Goal: Task Accomplishment & Management: Manage account settings

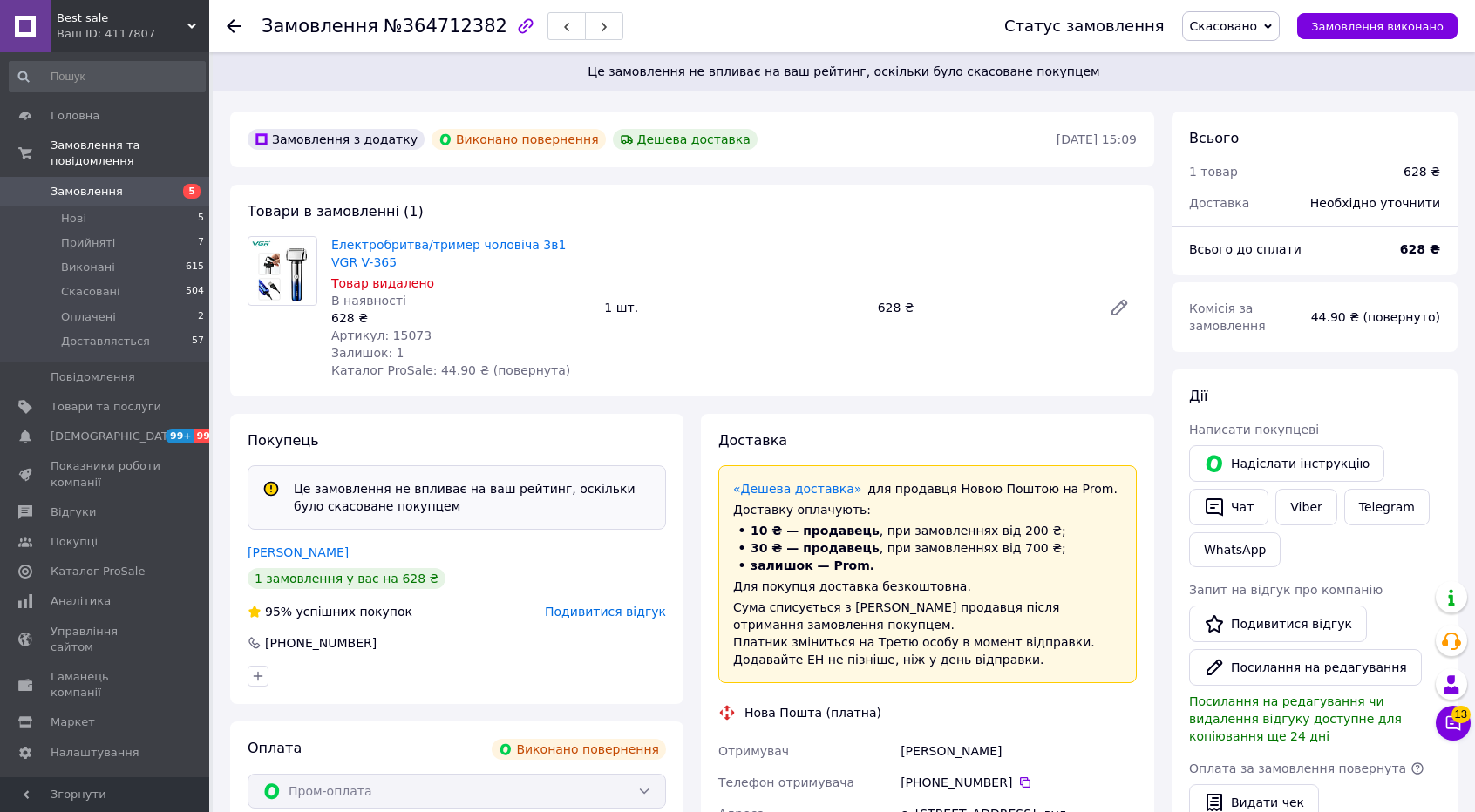
click at [232, 29] on use at bounding box center [234, 27] width 14 height 14
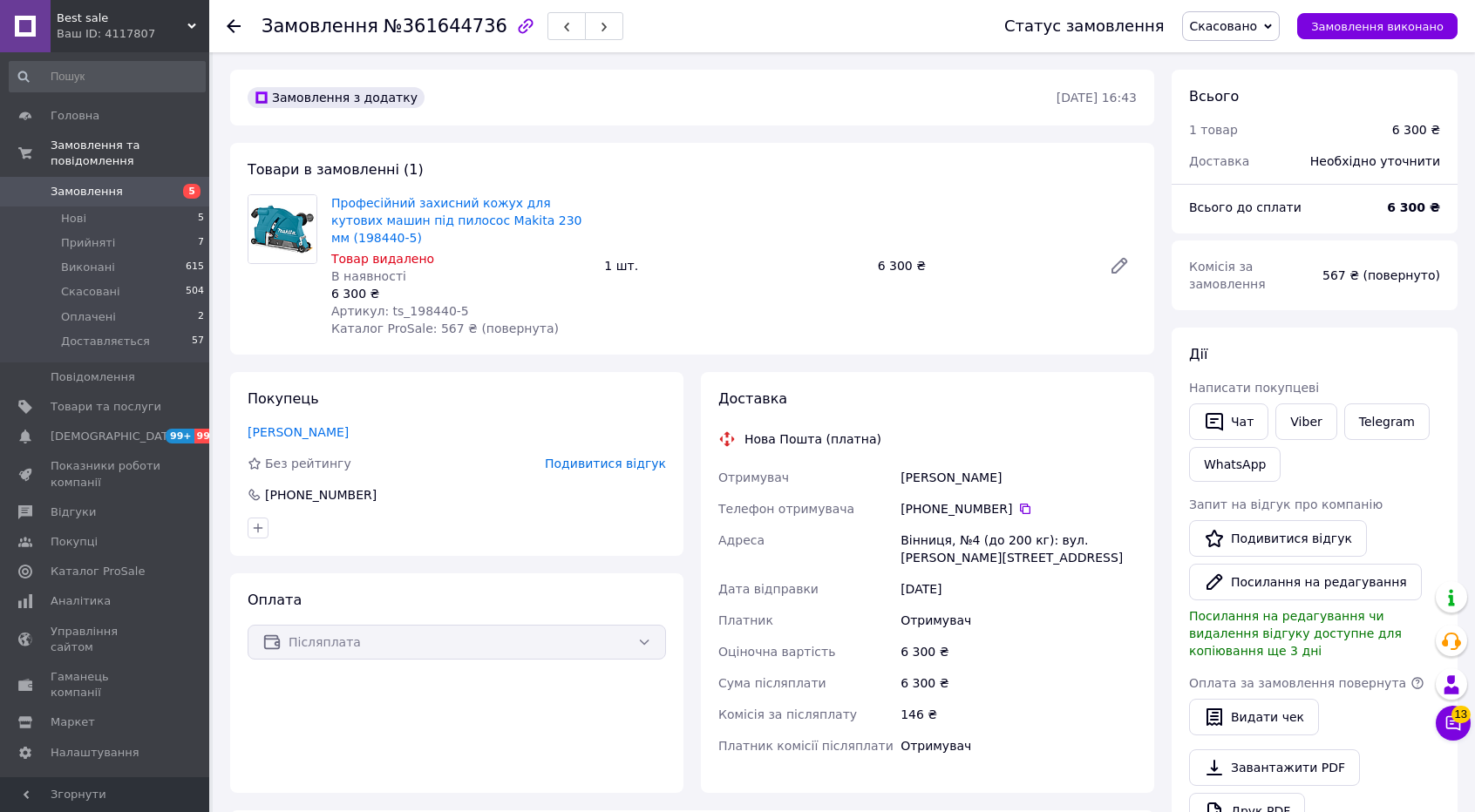
click at [228, 21] on icon at bounding box center [234, 27] width 14 height 14
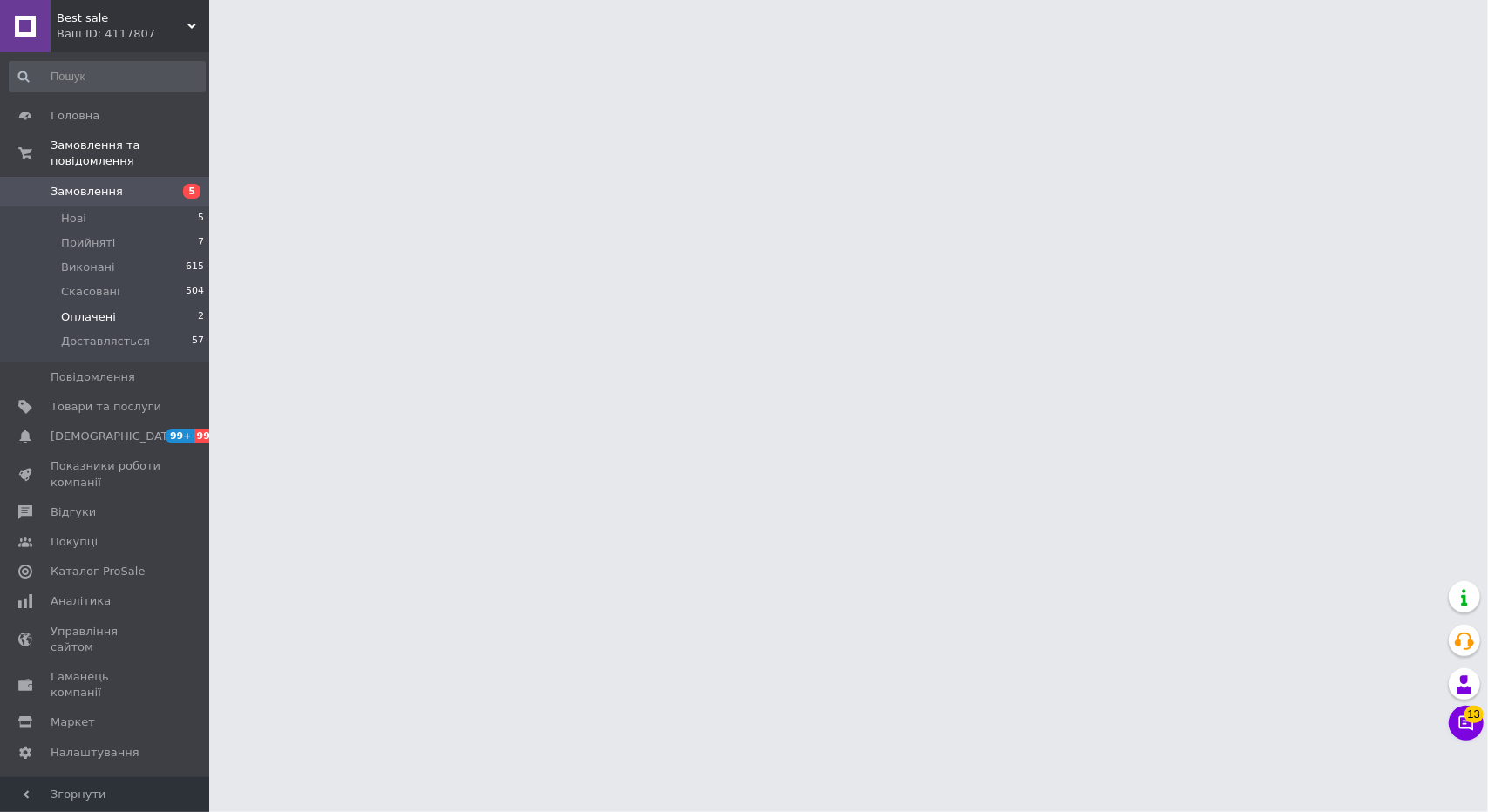
click at [106, 310] on span "Оплачені" at bounding box center [89, 318] width 55 height 16
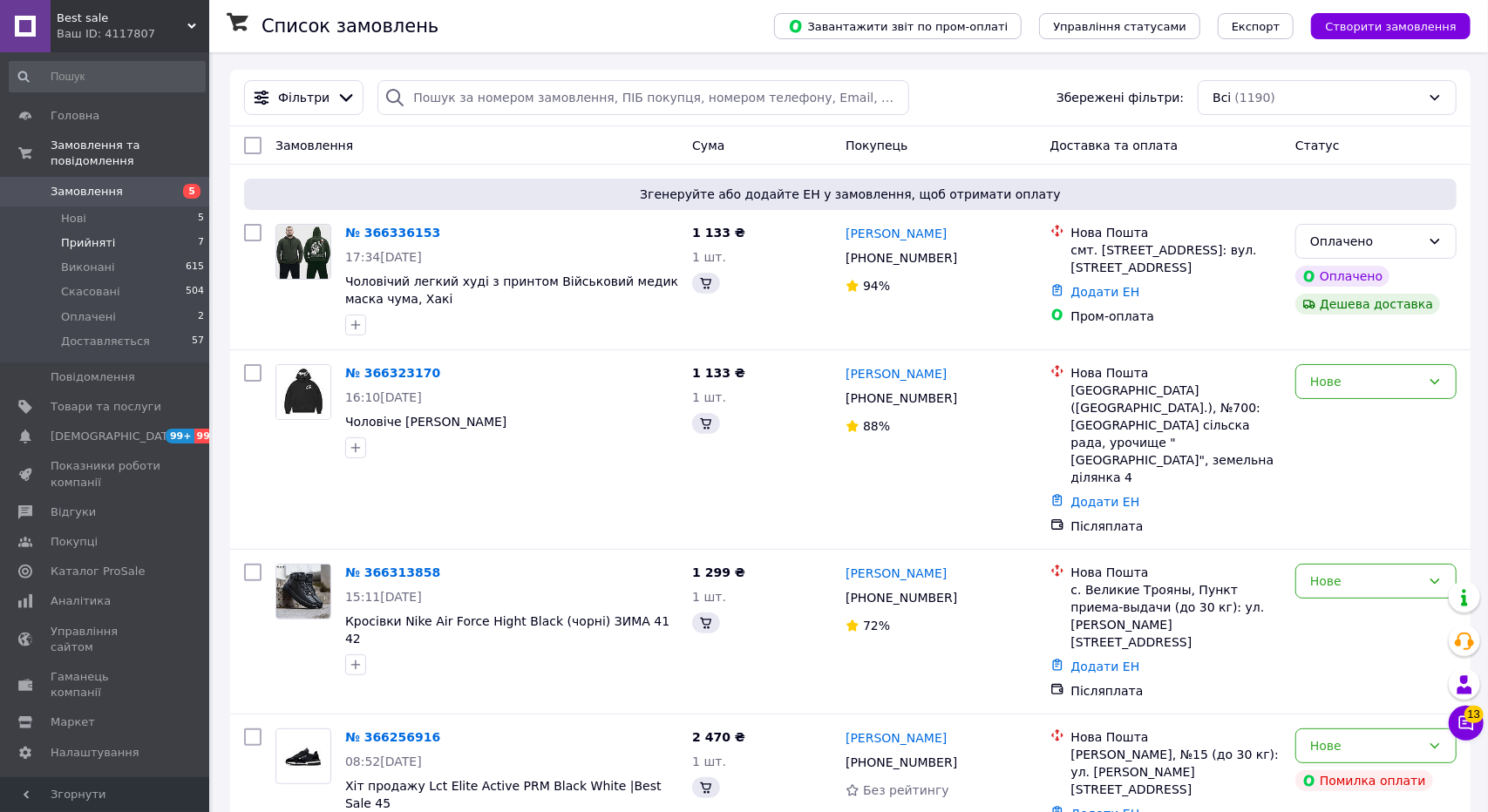
click at [97, 235] on span "Прийняті" at bounding box center [88, 243] width 54 height 16
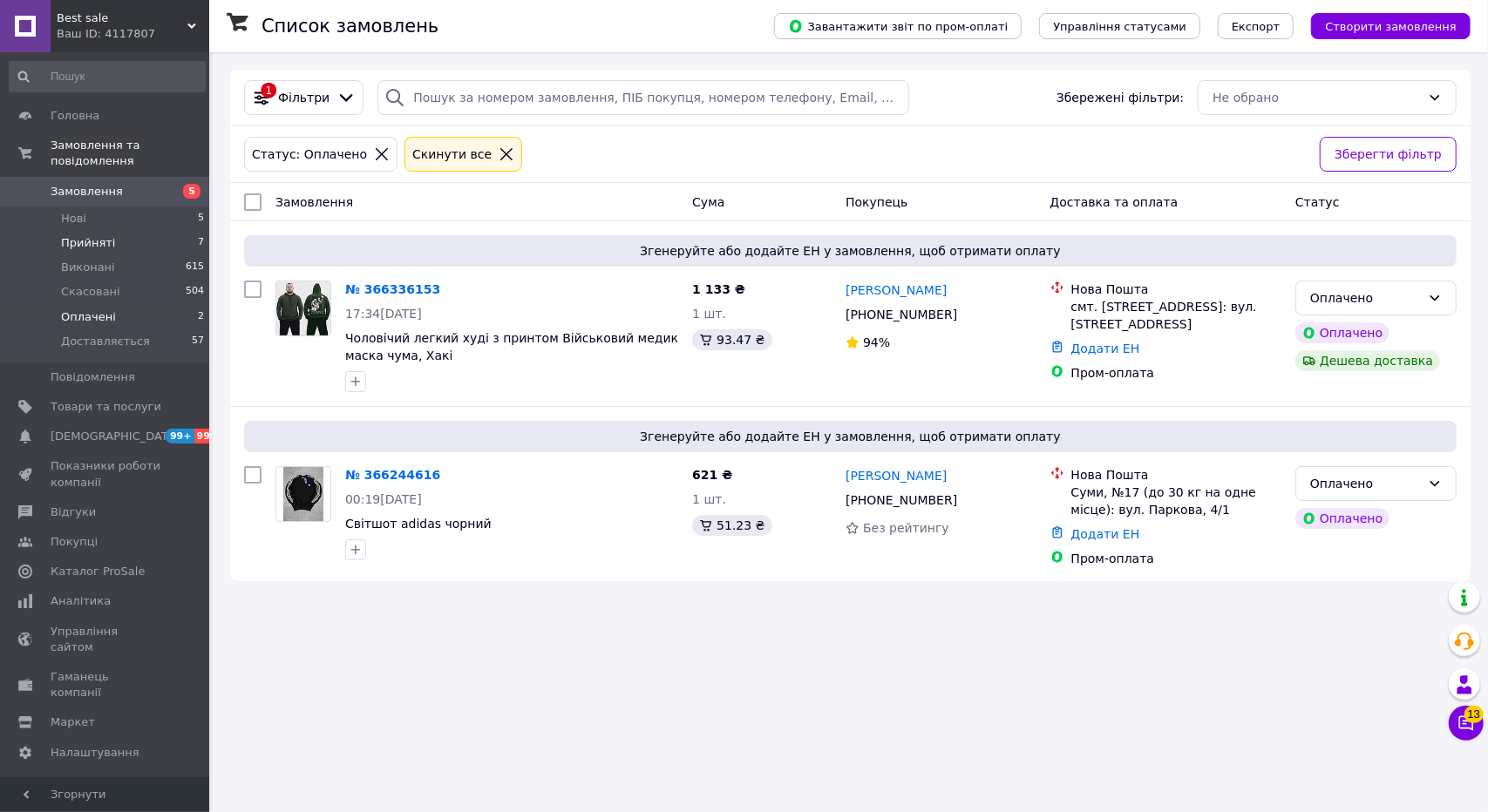
click at [106, 231] on li "Прийняті 7" at bounding box center [107, 243] width 214 height 25
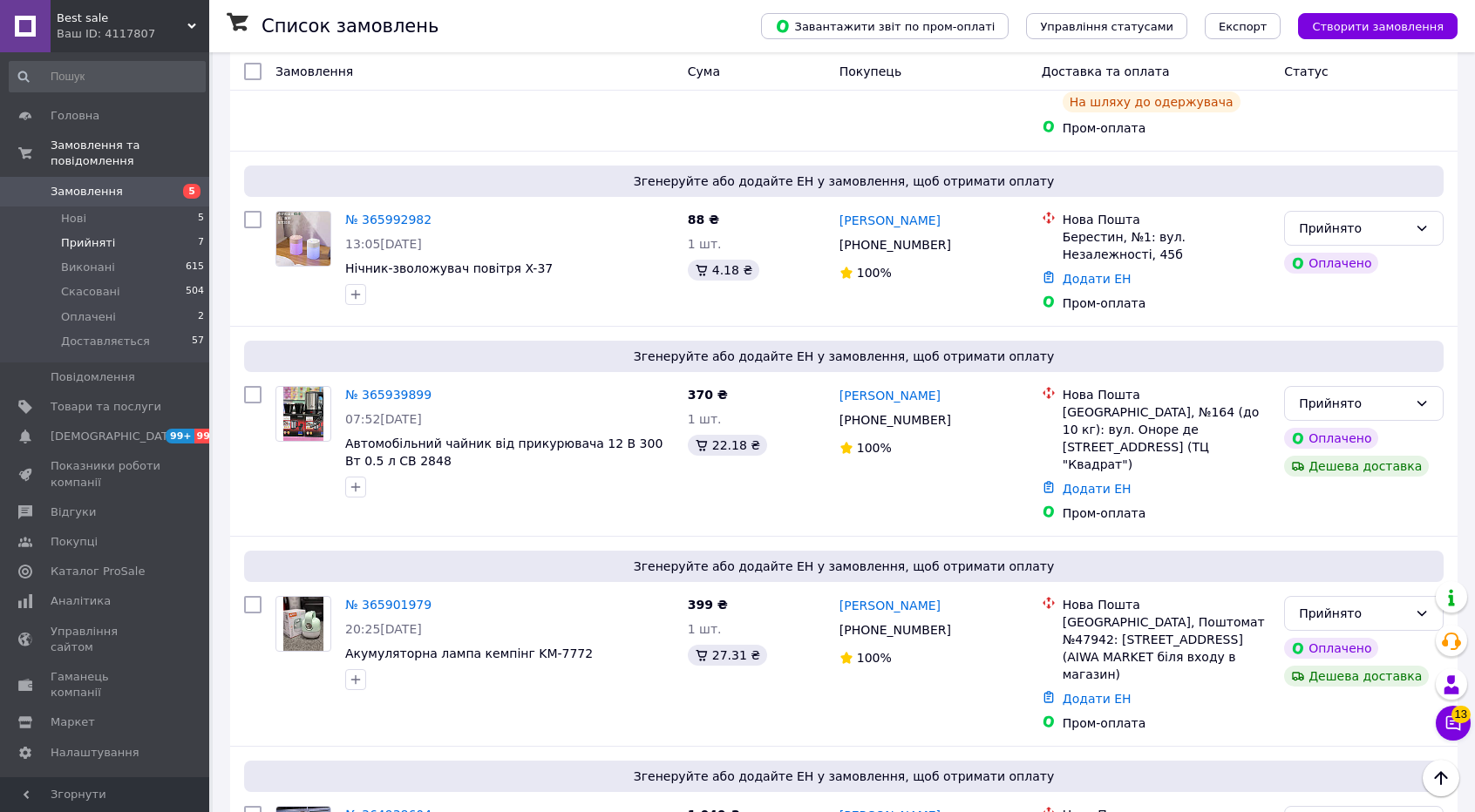
scroll to position [674, 0]
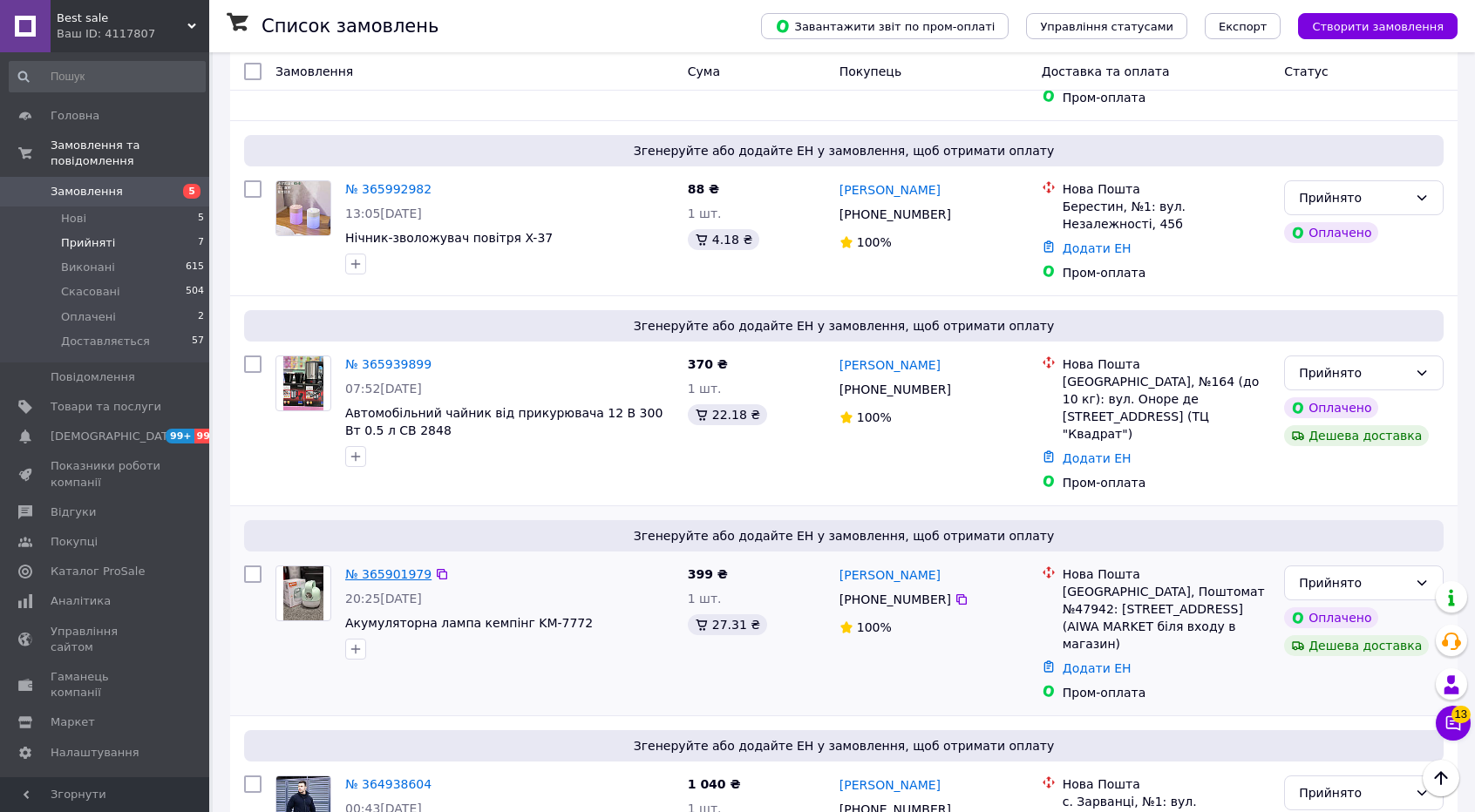
click at [401, 567] on link "№ 365901979" at bounding box center [388, 574] width 87 height 14
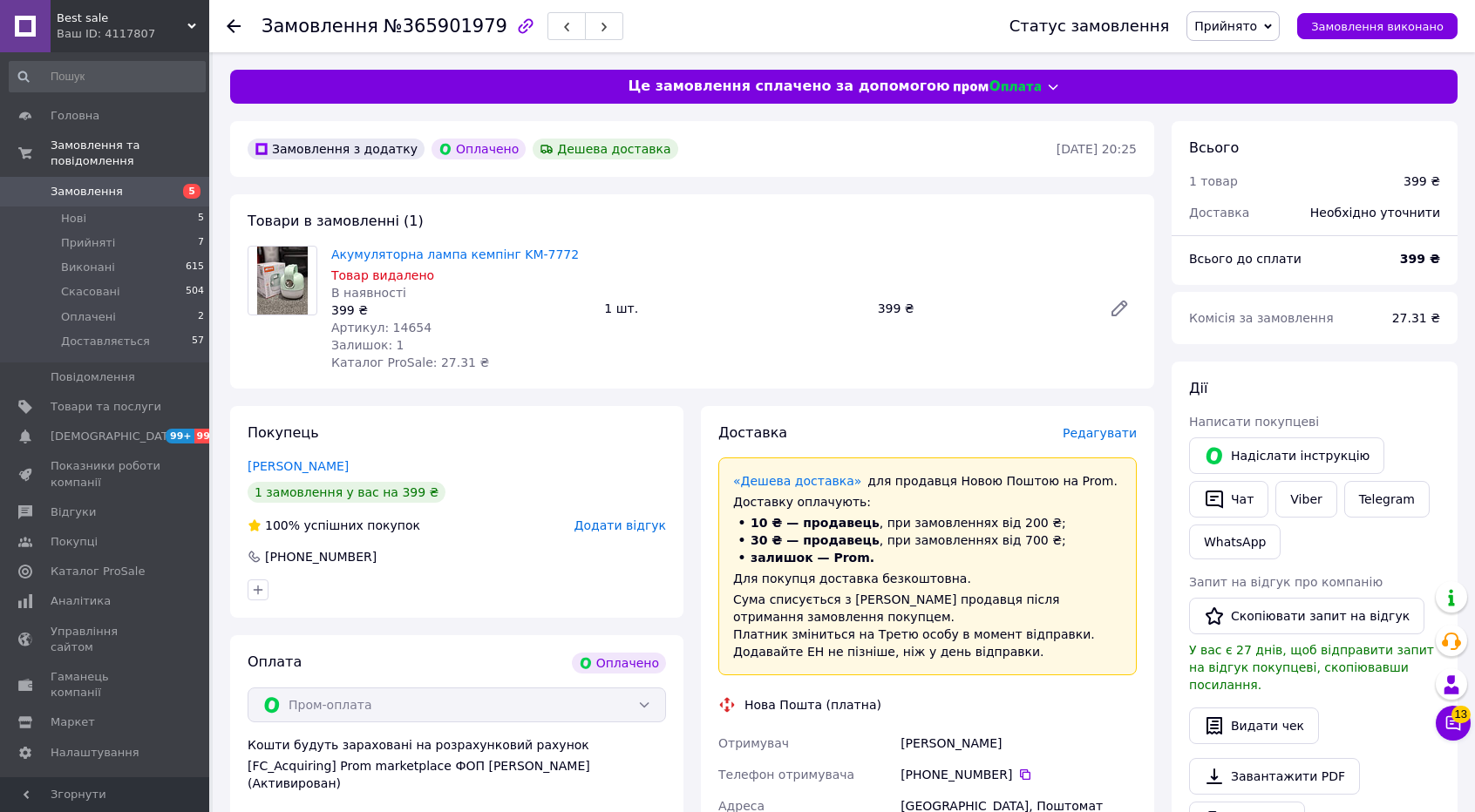
click at [1087, 434] on span "Редагувати" at bounding box center [1099, 434] width 74 height 14
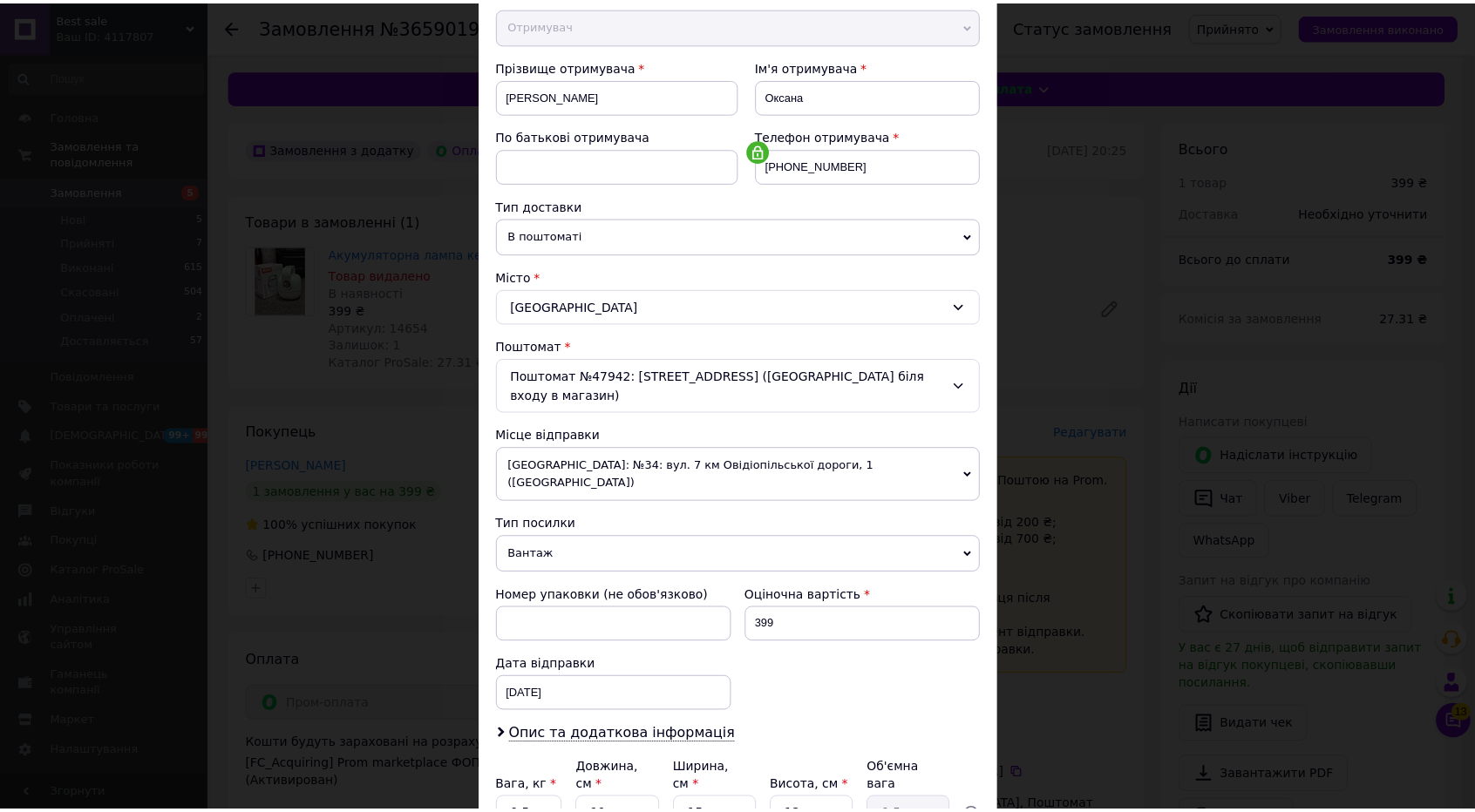
scroll to position [357, 0]
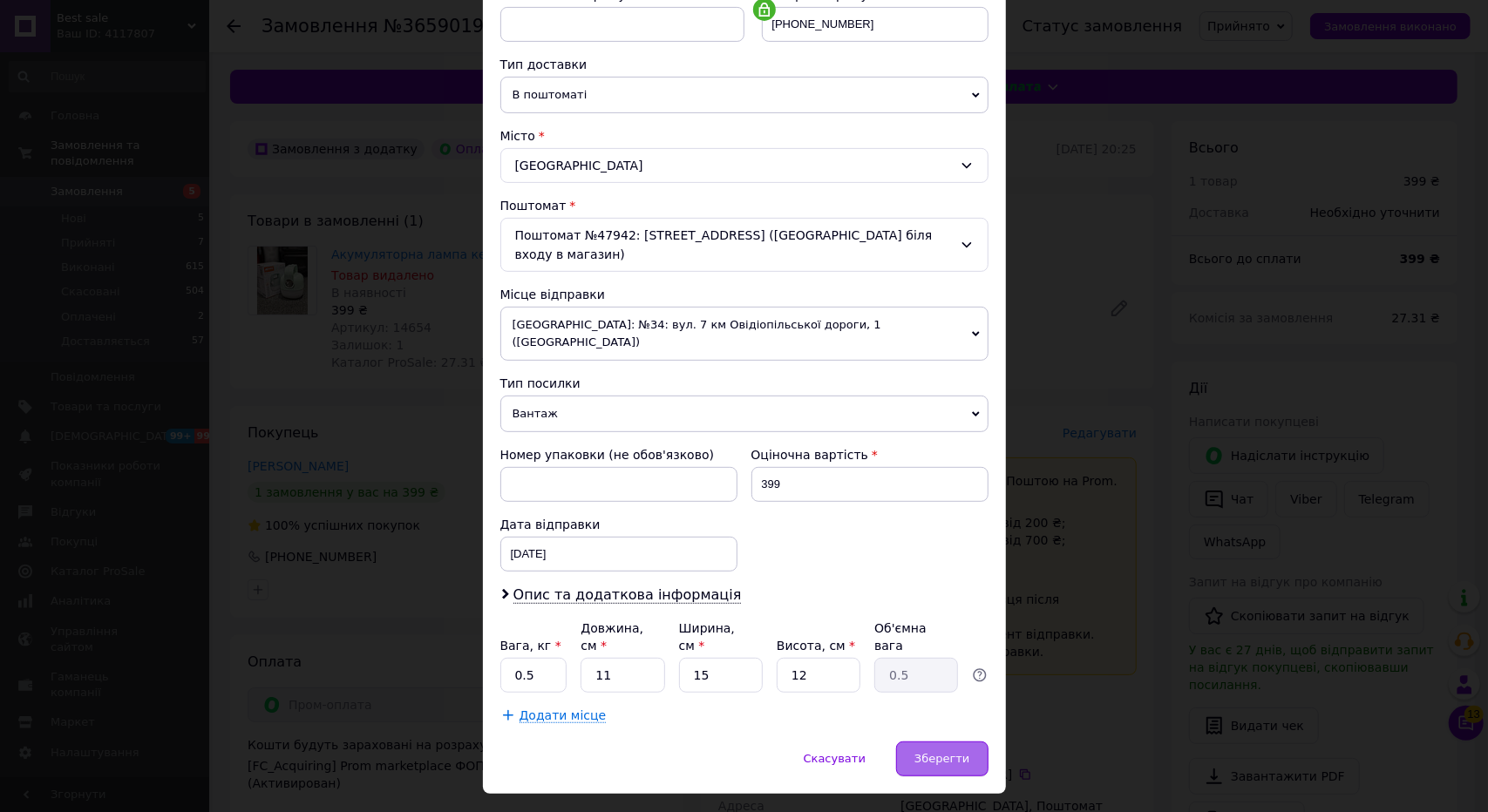
click at [928, 752] on span "Зберегти" at bounding box center [942, 758] width 55 height 13
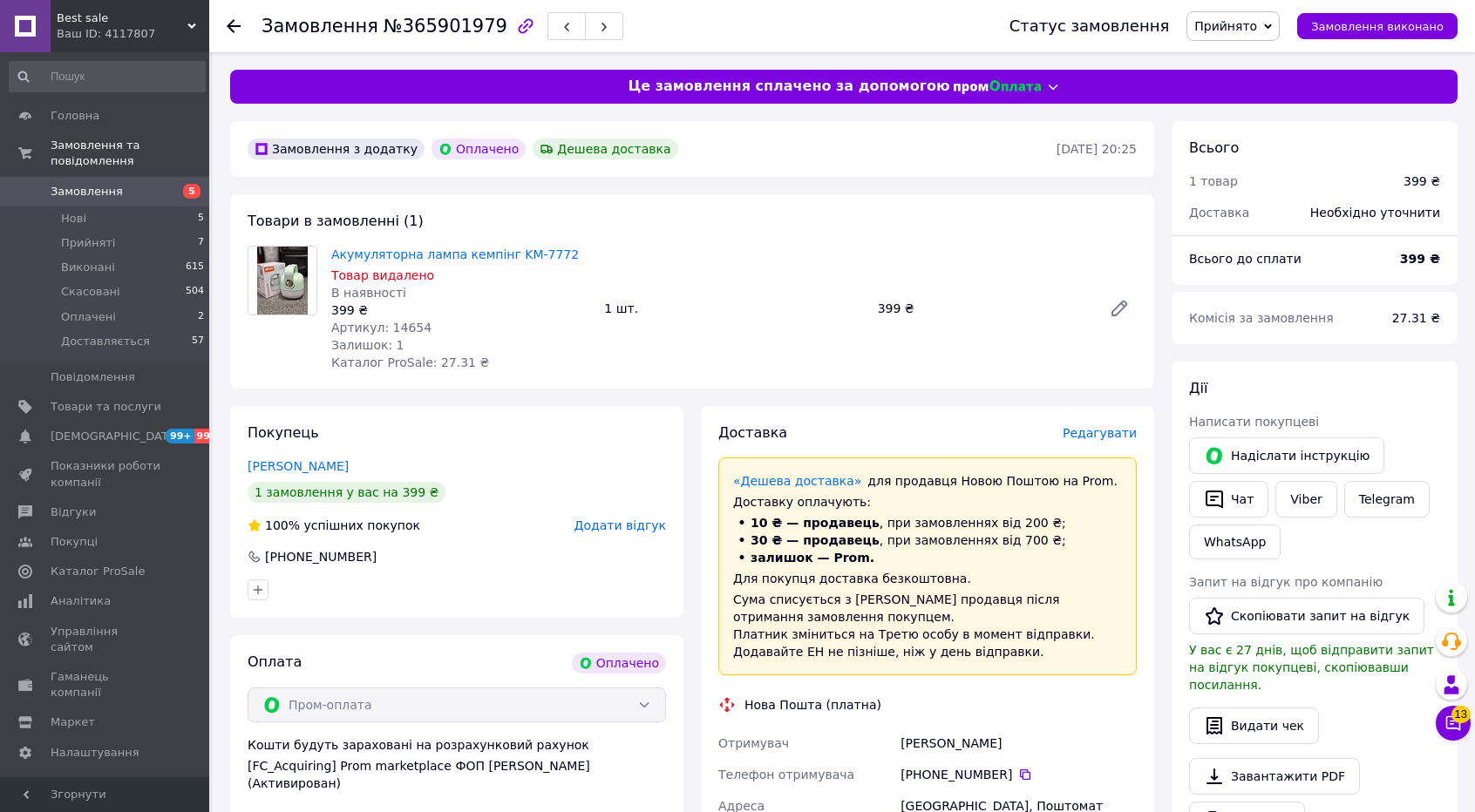
click at [228, 28] on use at bounding box center [234, 27] width 14 height 14
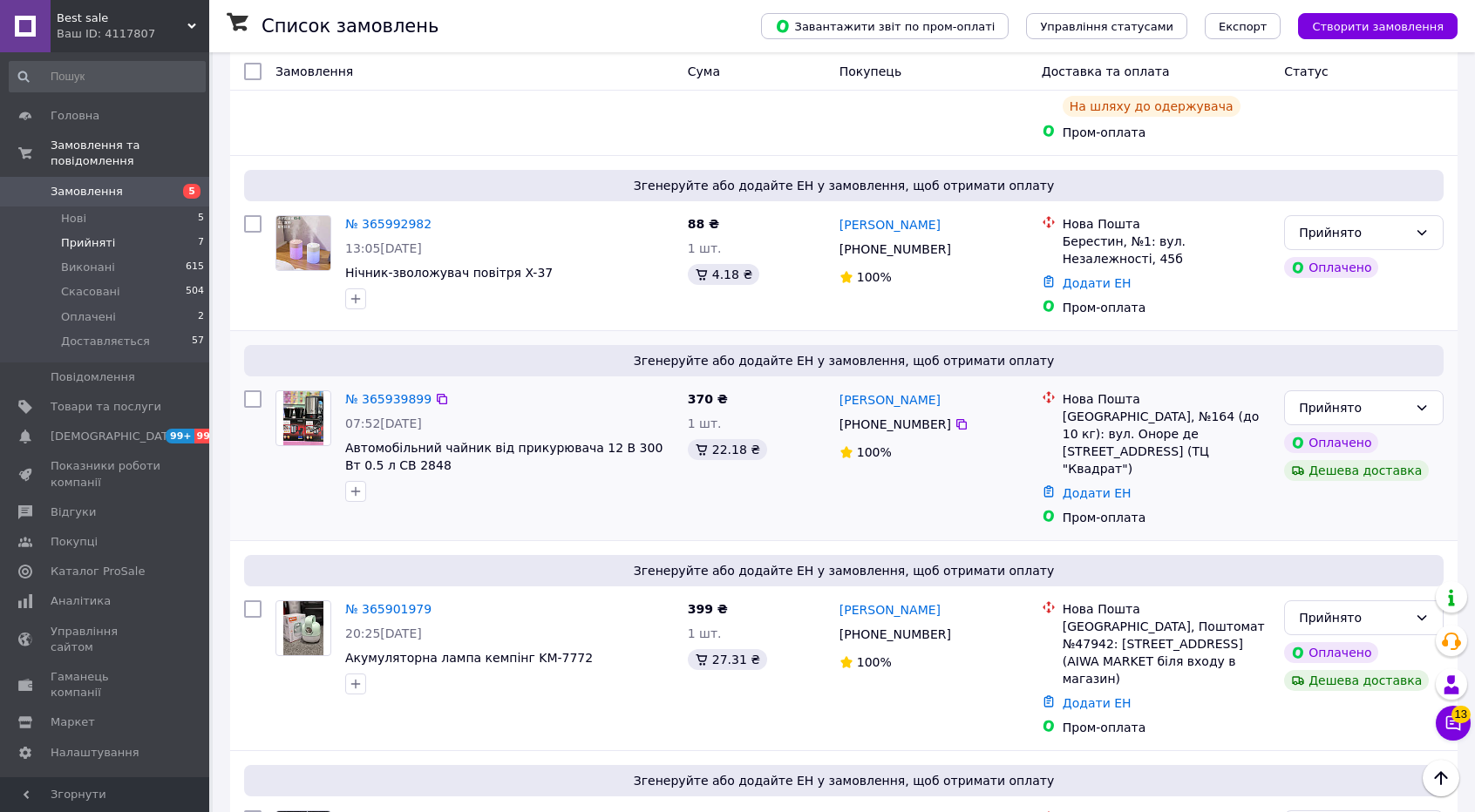
scroll to position [640, 0]
click at [1093, 487] on link "Додати ЕН" at bounding box center [1097, 493] width 69 height 14
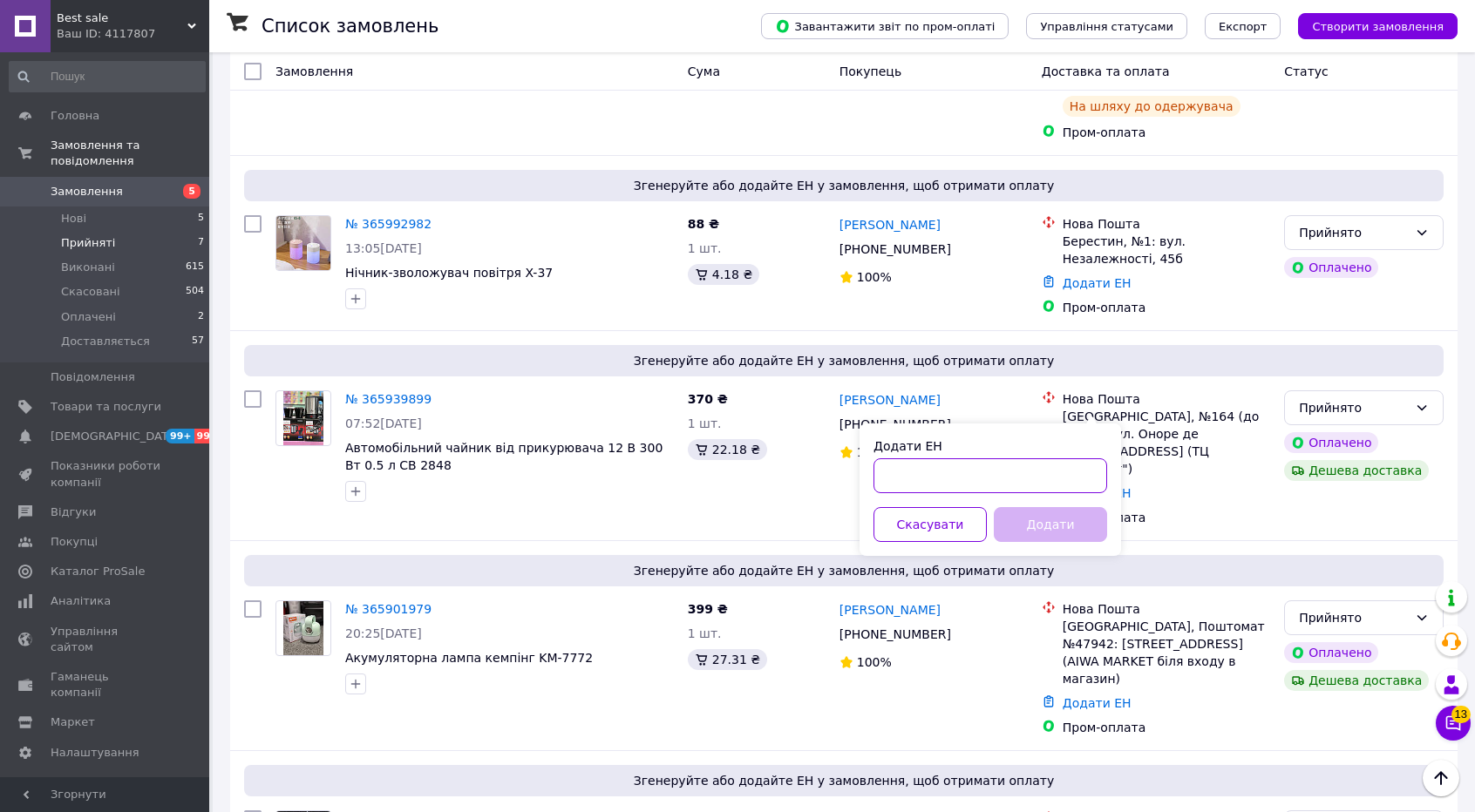
click at [947, 470] on input "Додати ЕН" at bounding box center [990, 475] width 234 height 34
paste input "20451268508331"
type input "20451268508331"
click at [1019, 517] on button "Додати" at bounding box center [1050, 524] width 113 height 34
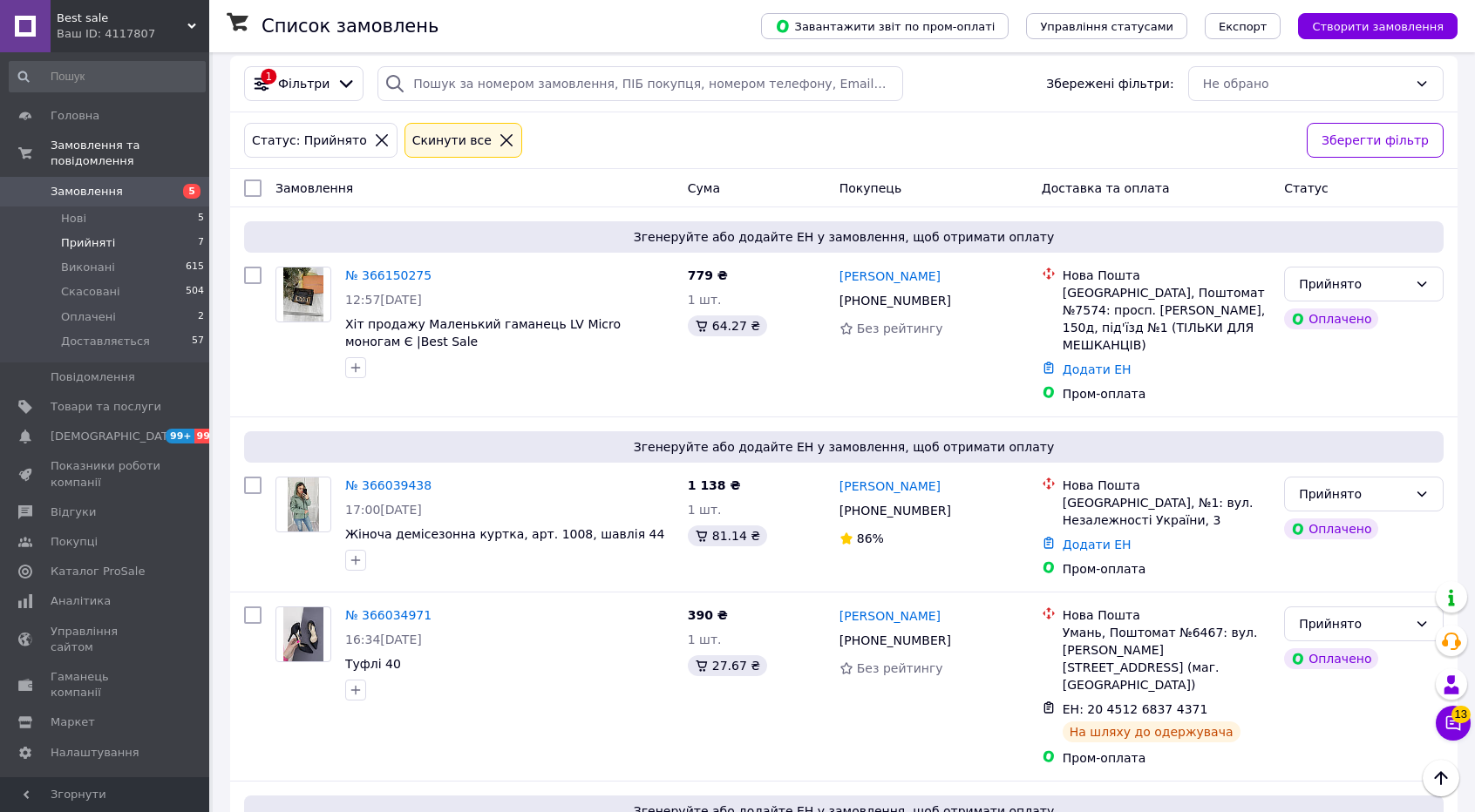
scroll to position [0, 0]
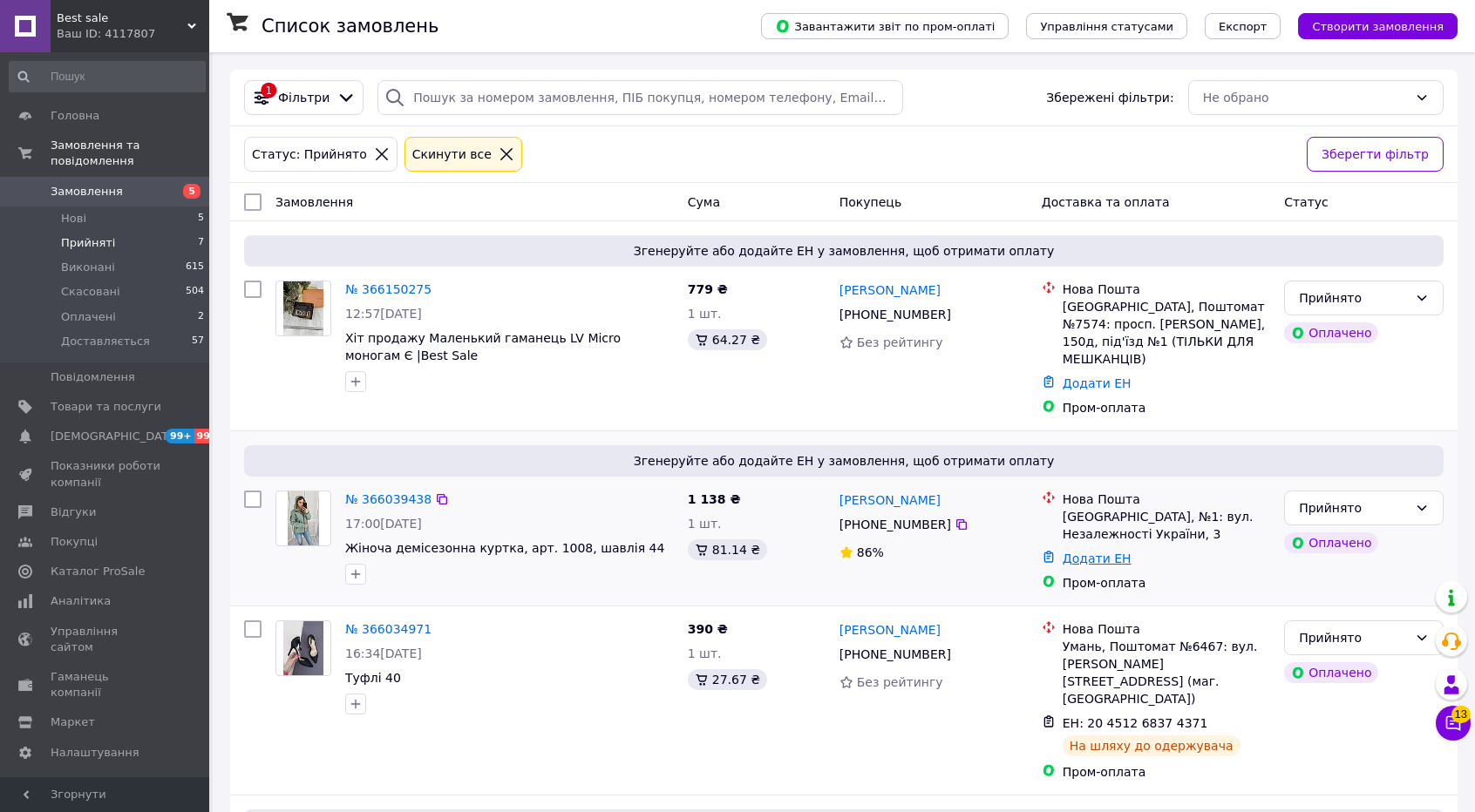
click at [1080, 551] on link "Додати ЕН" at bounding box center [1097, 558] width 69 height 14
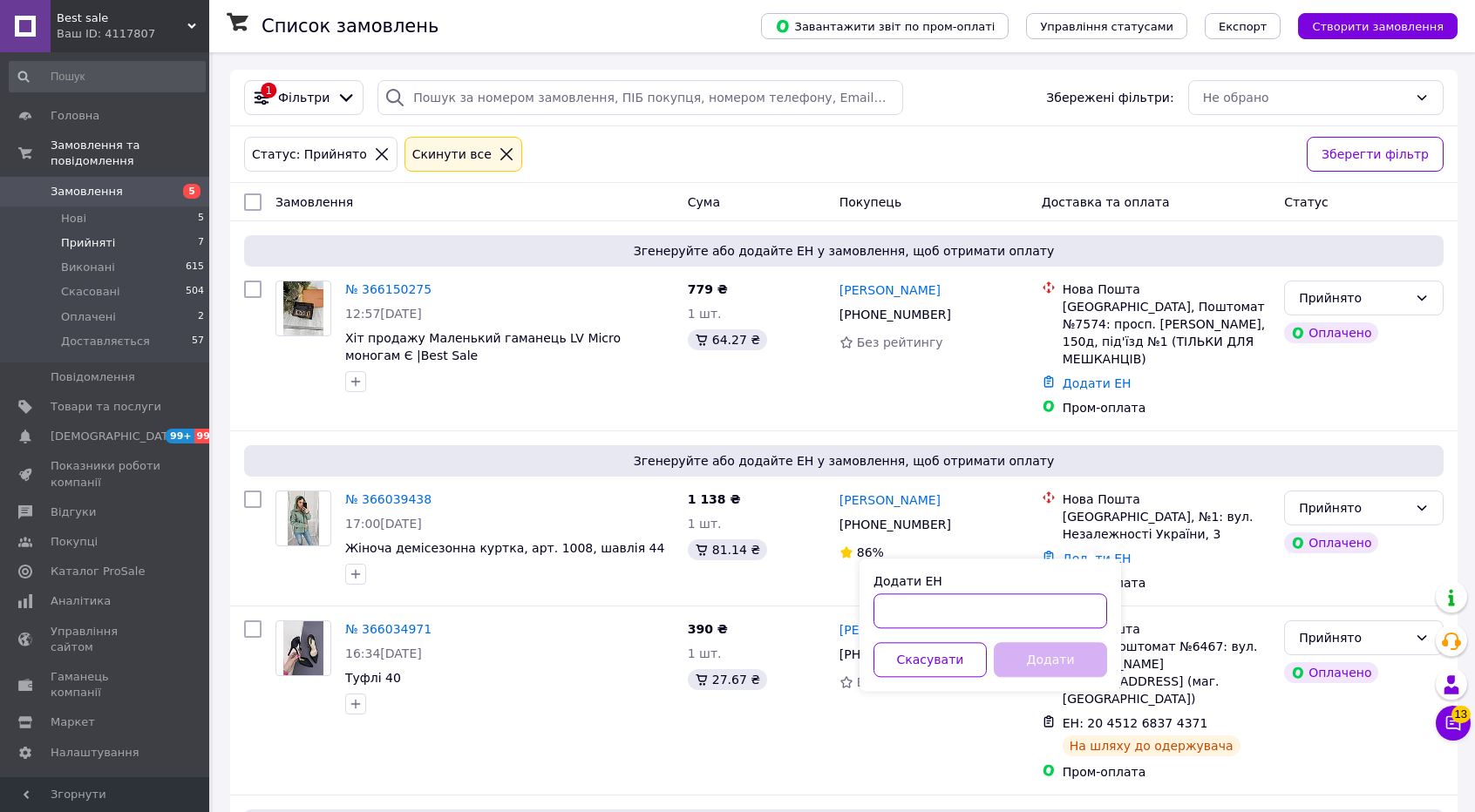
click at [1016, 608] on input "Додати ЕН" at bounding box center [990, 610] width 234 height 34
paste input "20451268892646"
type input "20451268892646"
click at [1024, 651] on button "Додати" at bounding box center [1050, 659] width 113 height 34
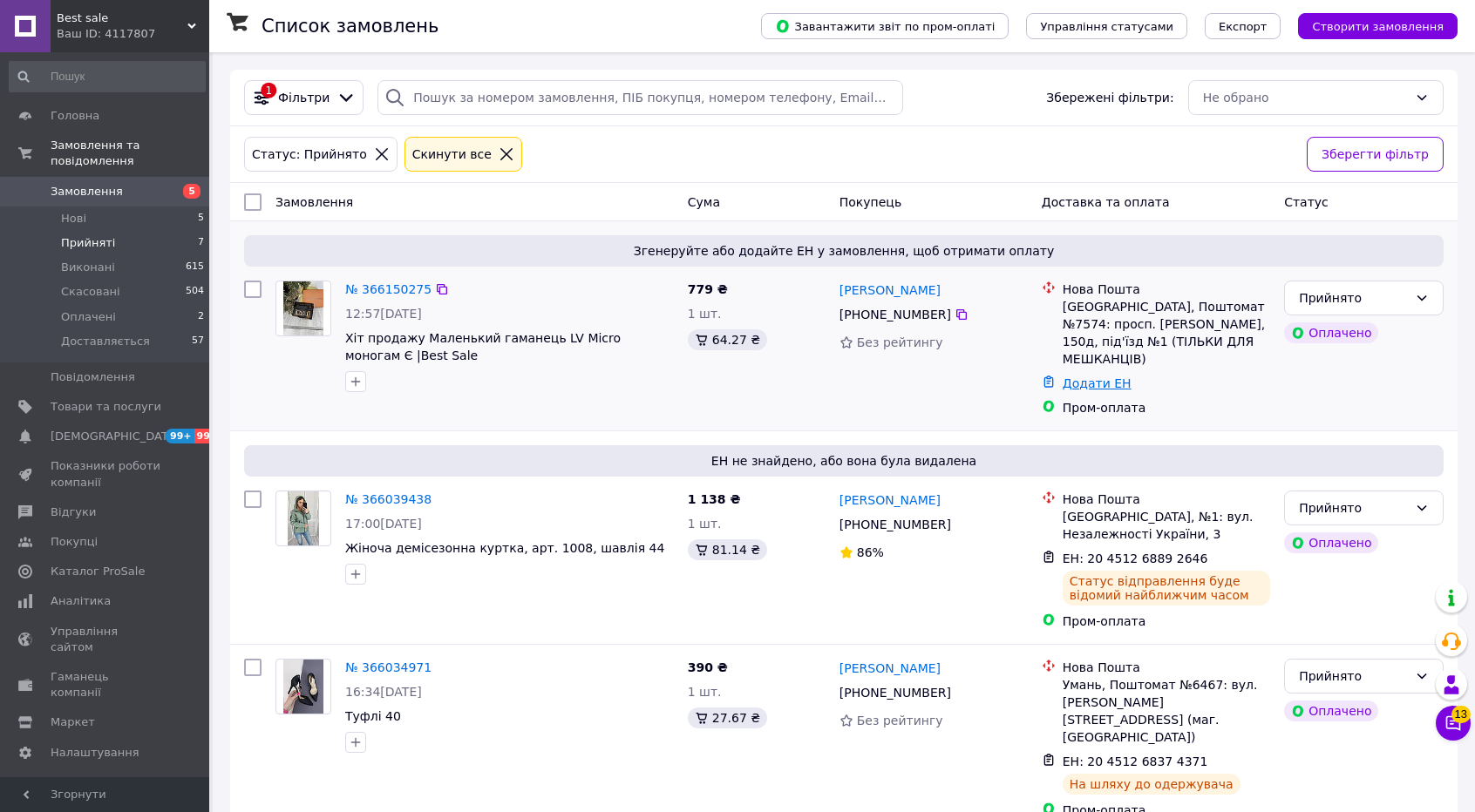
click at [1093, 377] on link "Додати ЕН" at bounding box center [1097, 383] width 69 height 14
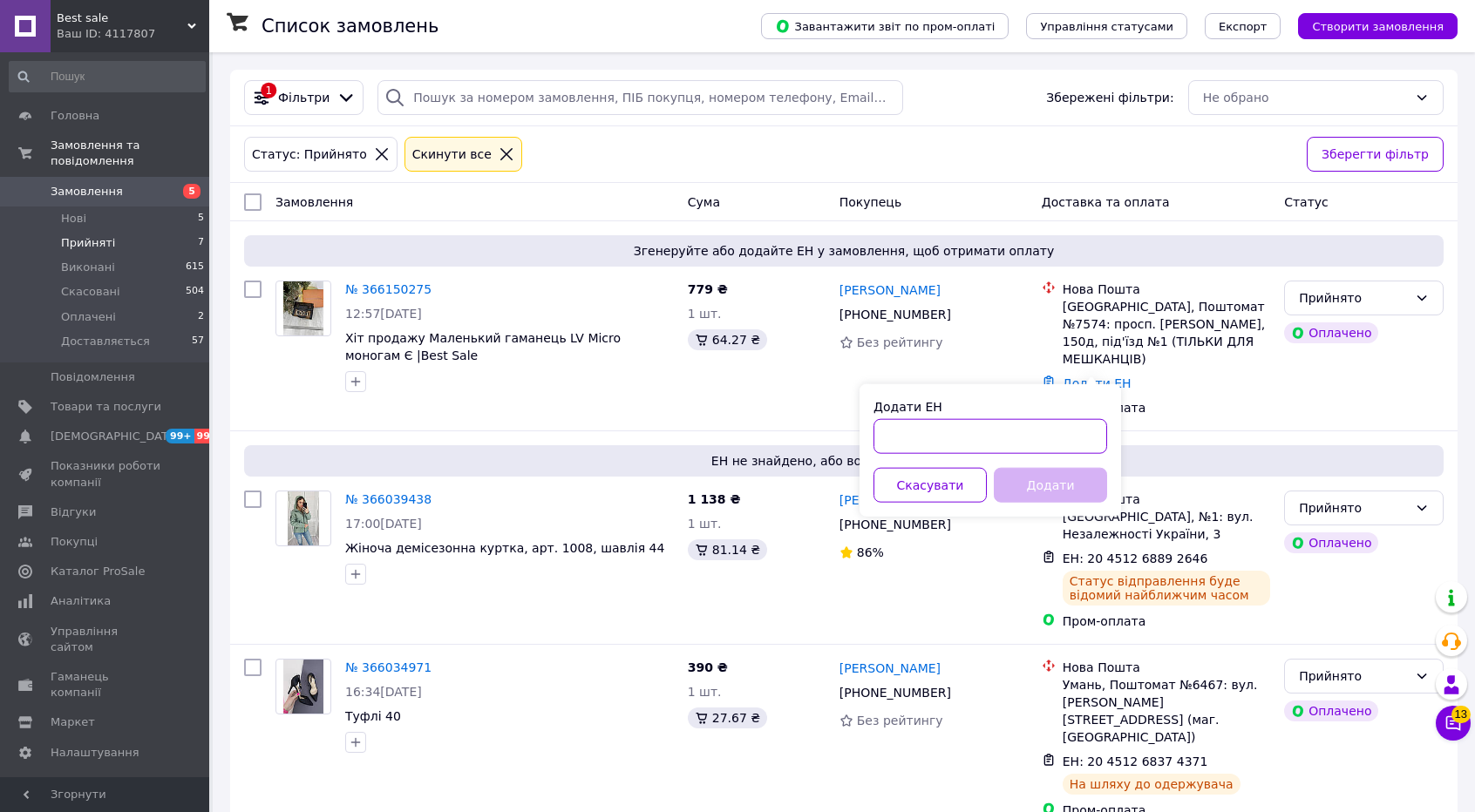
click at [987, 436] on input "Додати ЕН" at bounding box center [990, 435] width 234 height 34
paste input "20451268768371"
type input "20451268768371"
click at [1028, 473] on button "Додати" at bounding box center [1050, 485] width 113 height 34
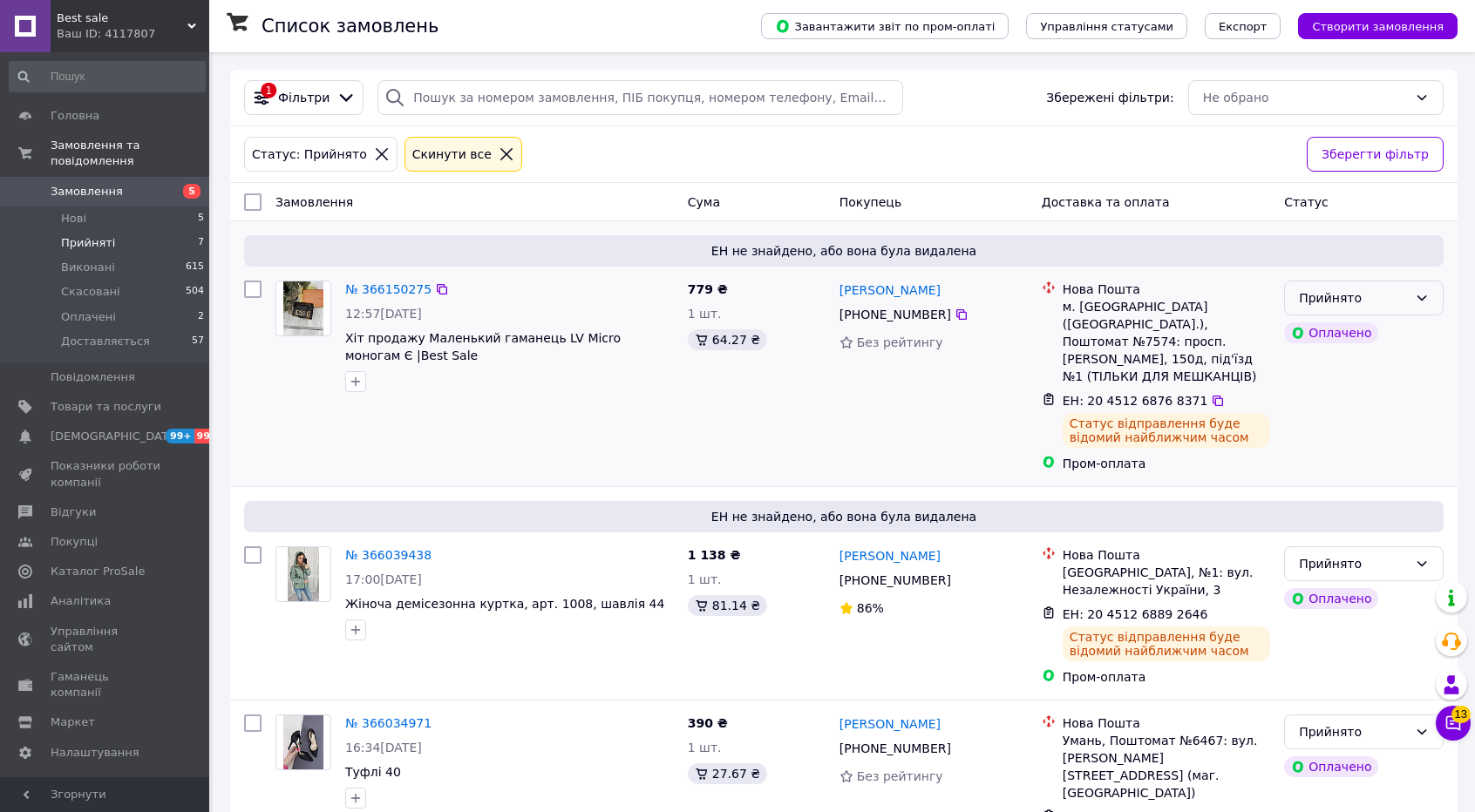
click at [1420, 292] on icon at bounding box center [1422, 298] width 14 height 14
click at [1347, 427] on li "Доставляється" at bounding box center [1364, 429] width 157 height 31
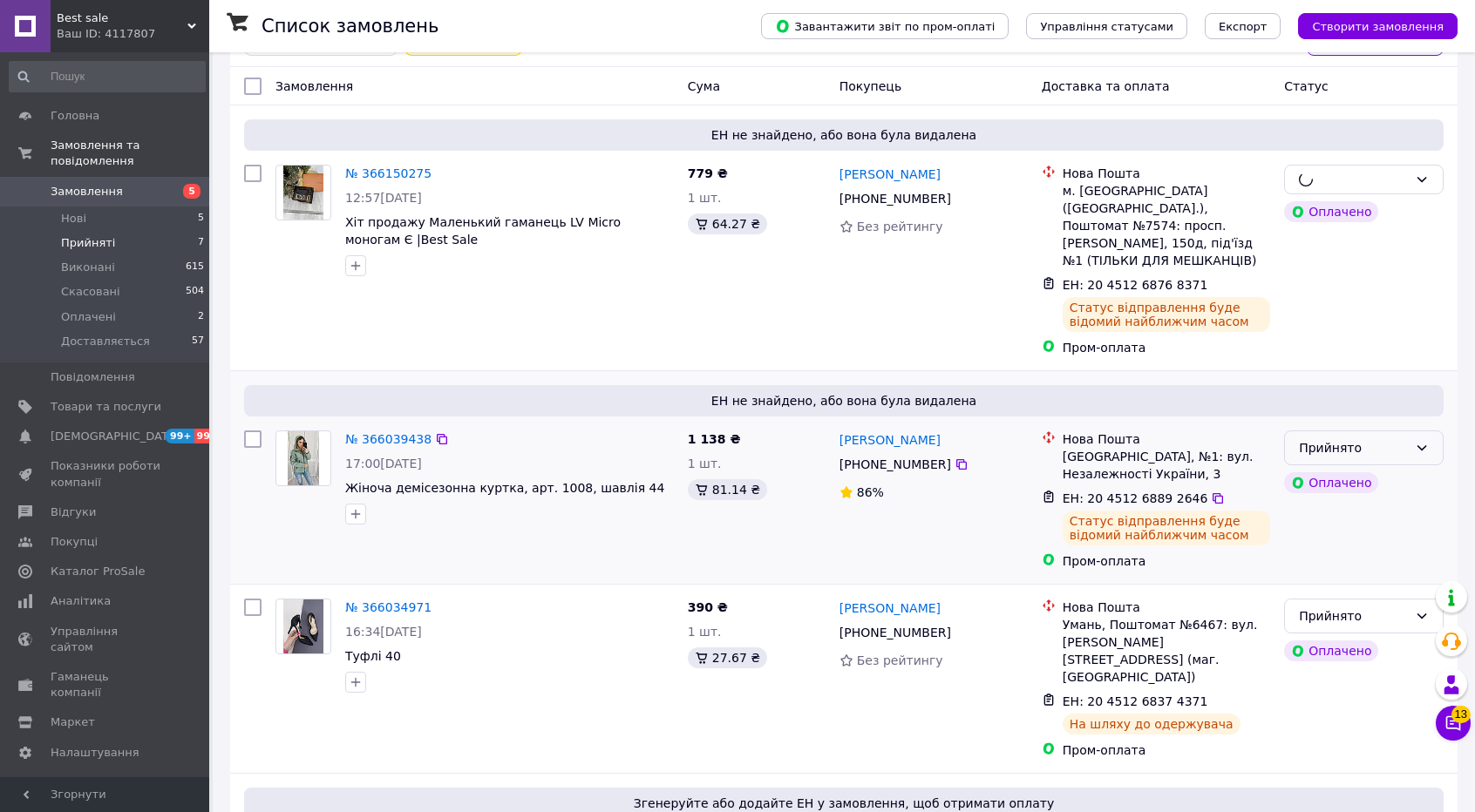
scroll to position [117, 0]
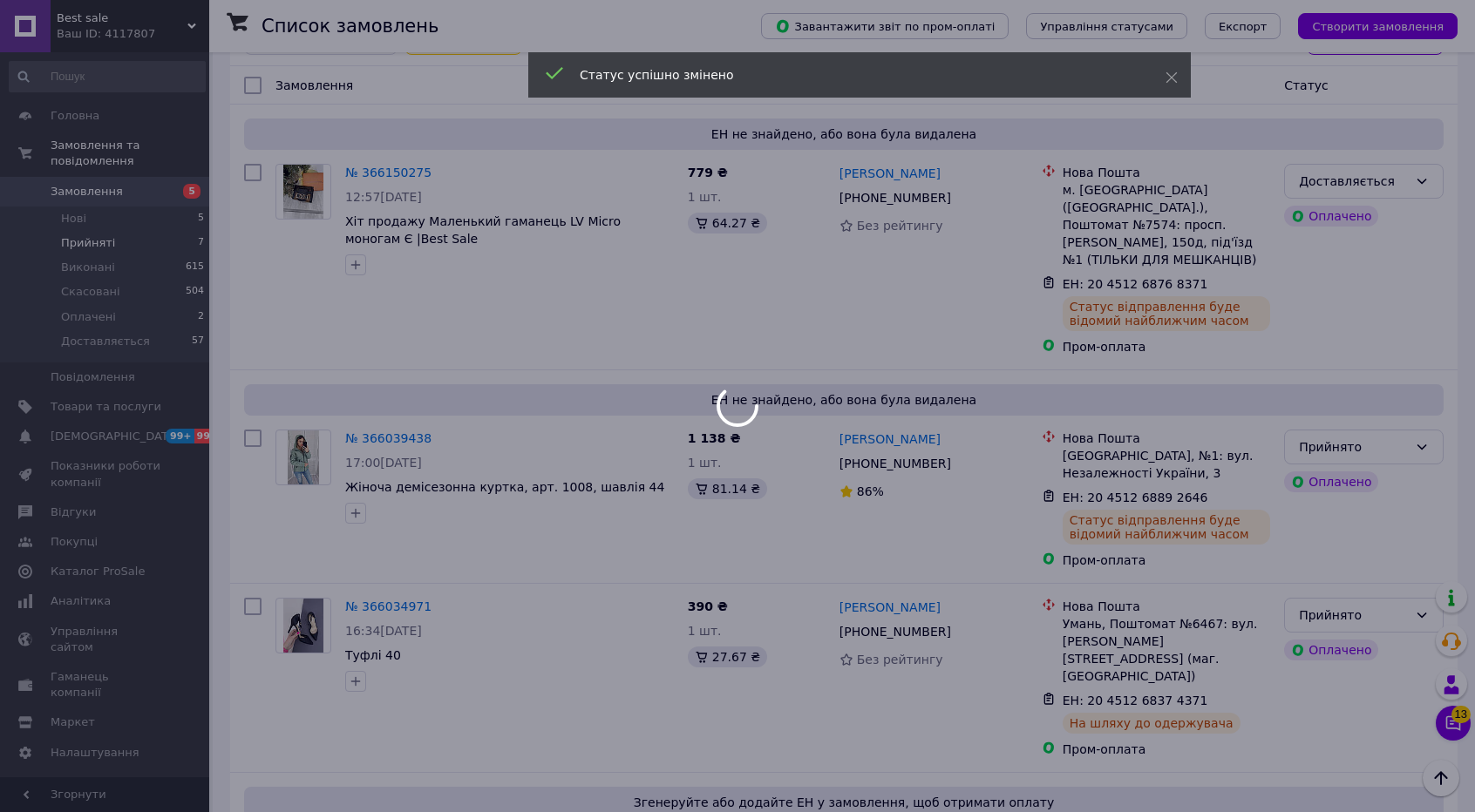
click at [1375, 431] on div at bounding box center [738, 406] width 1475 height 812
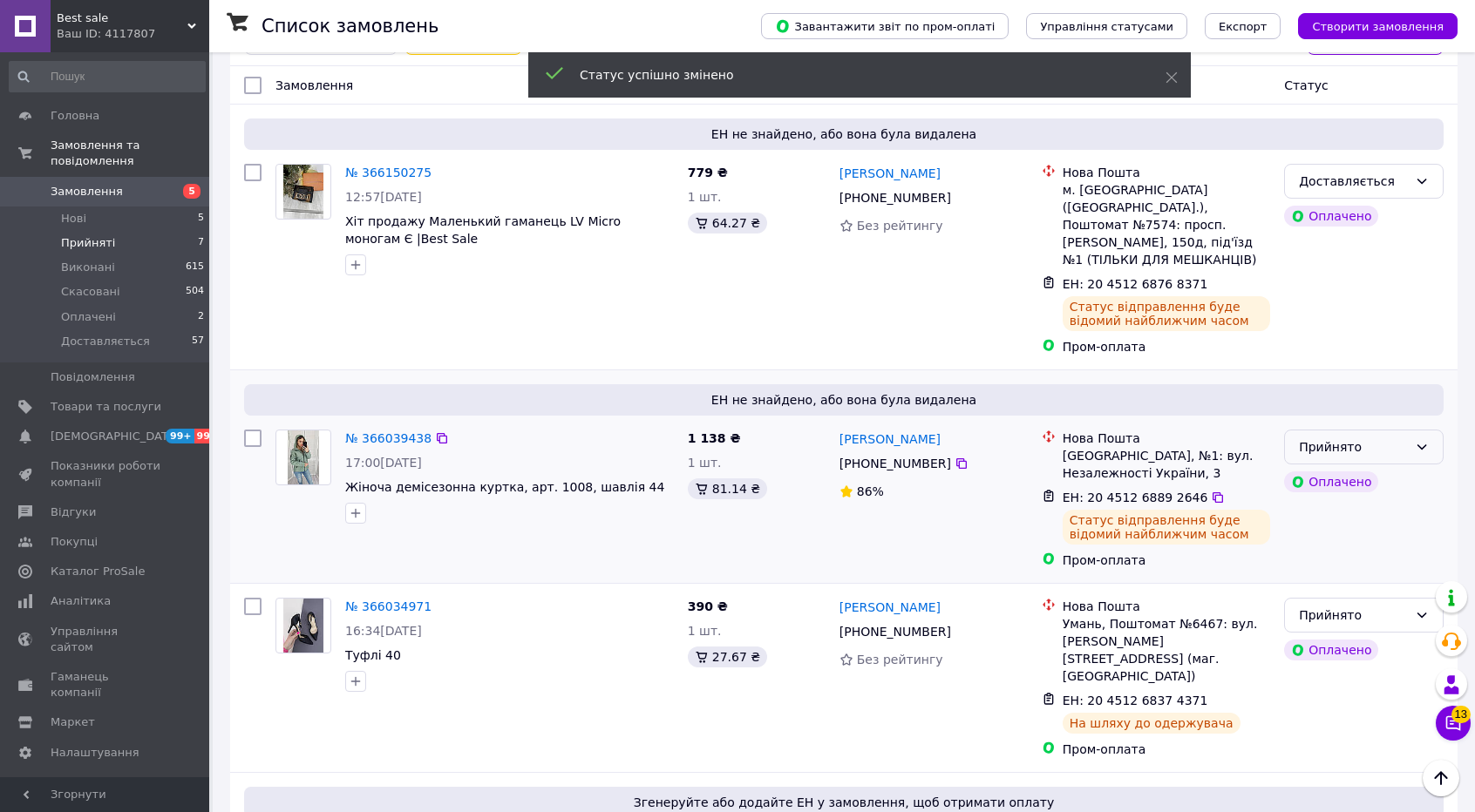
click at [1398, 437] on div "Прийнято" at bounding box center [1353, 447] width 109 height 20
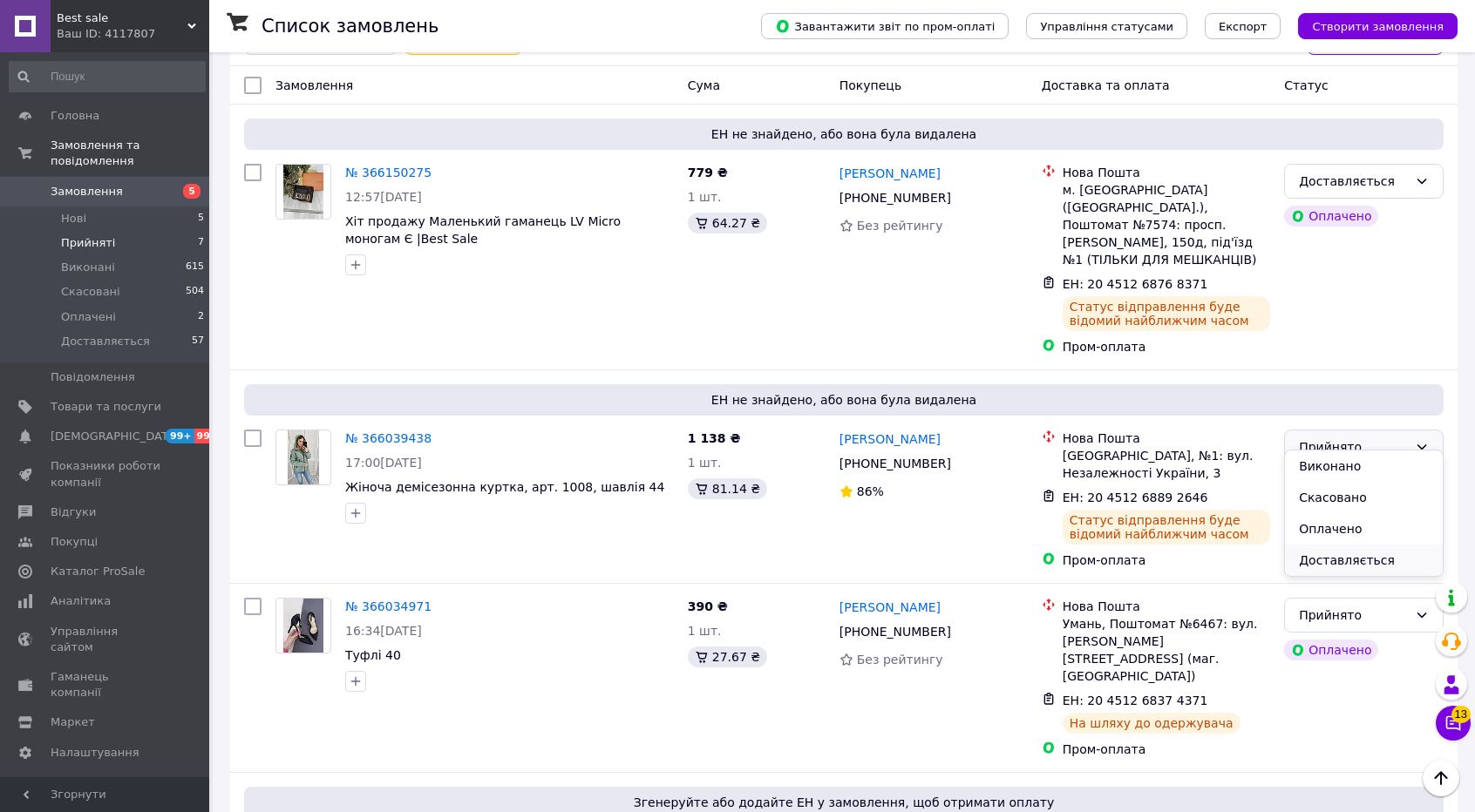
click at [1333, 564] on li "Доставляється" at bounding box center [1364, 560] width 157 height 31
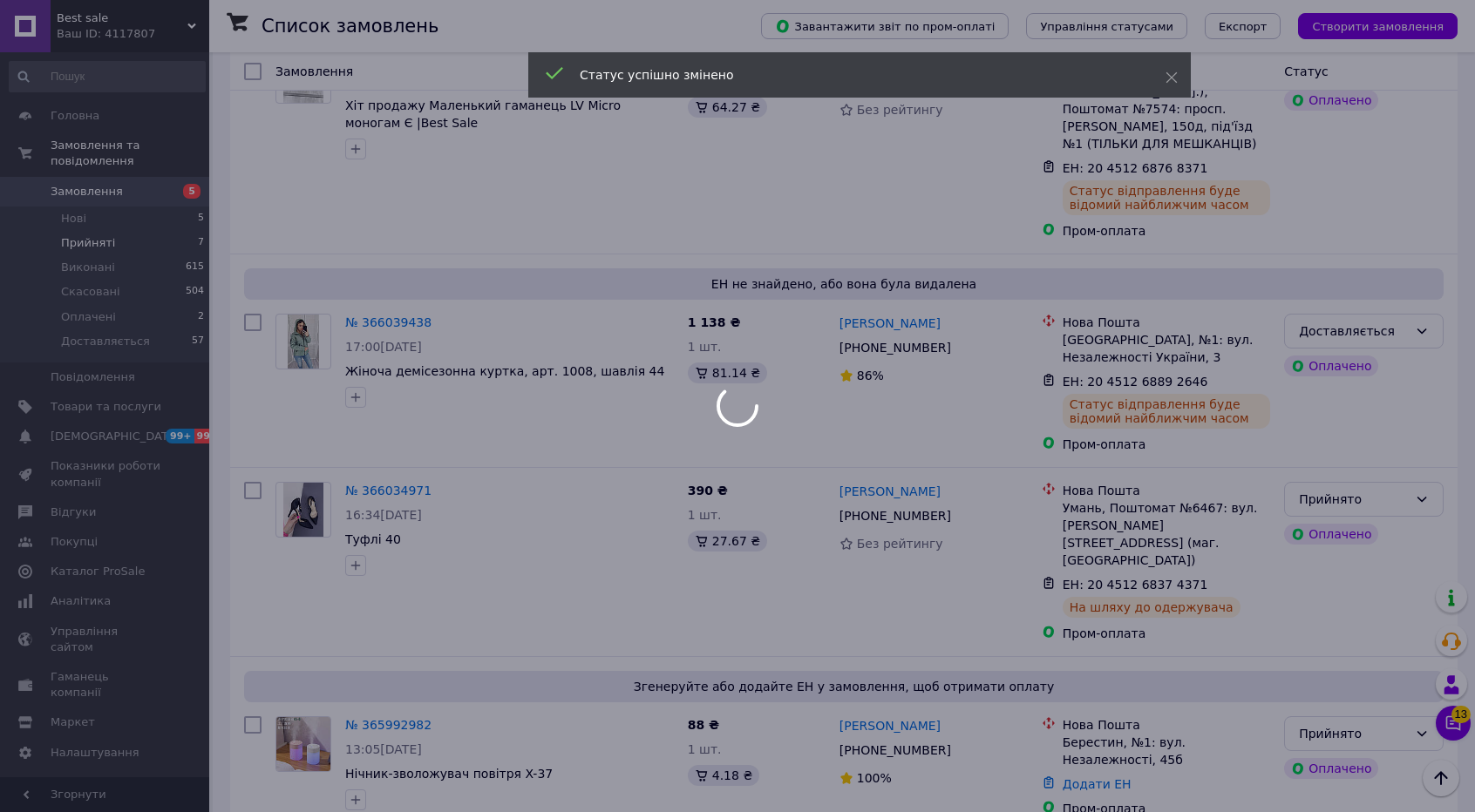
scroll to position [234, 0]
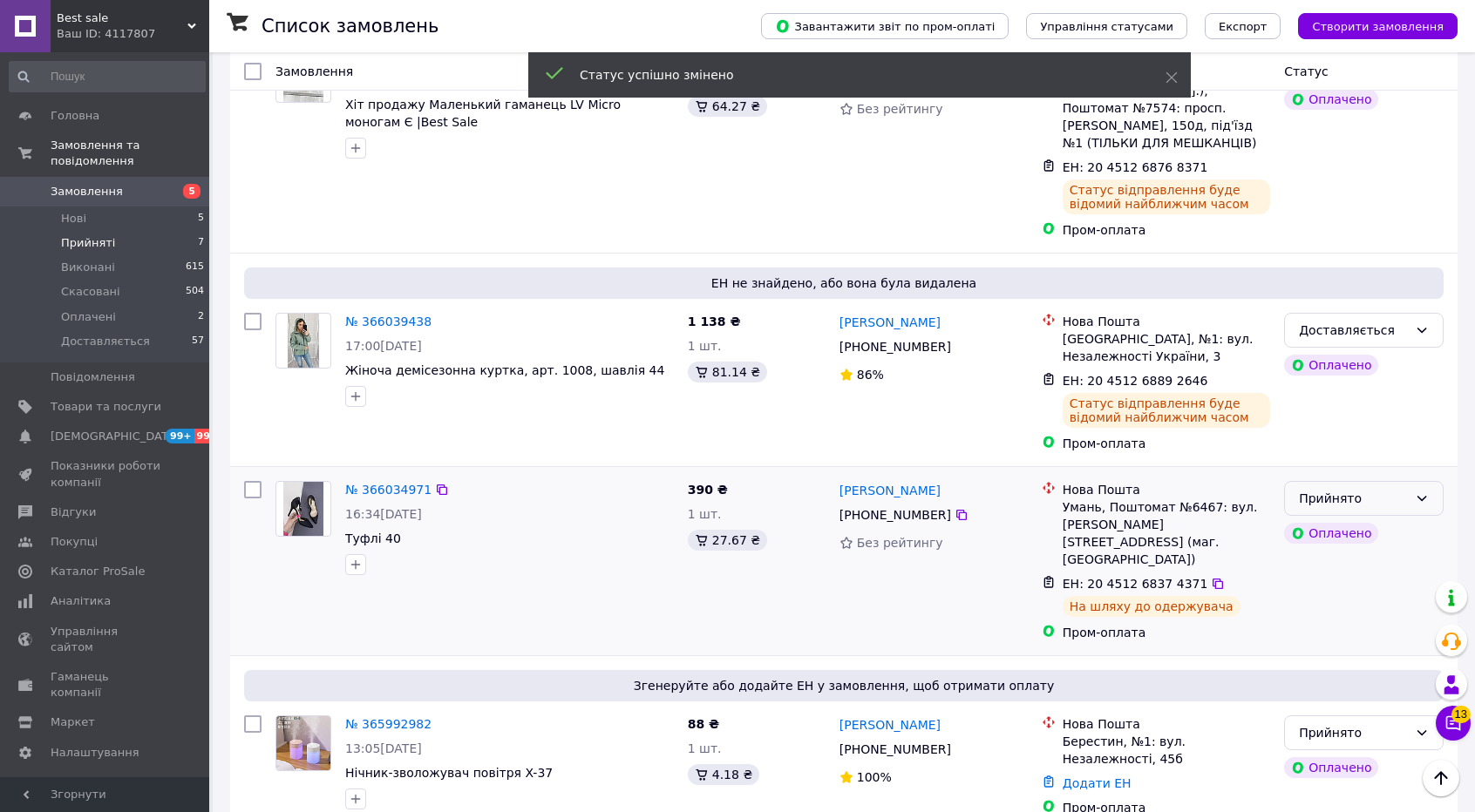
click at [1403, 489] on div "Прийнято" at bounding box center [1353, 498] width 109 height 20
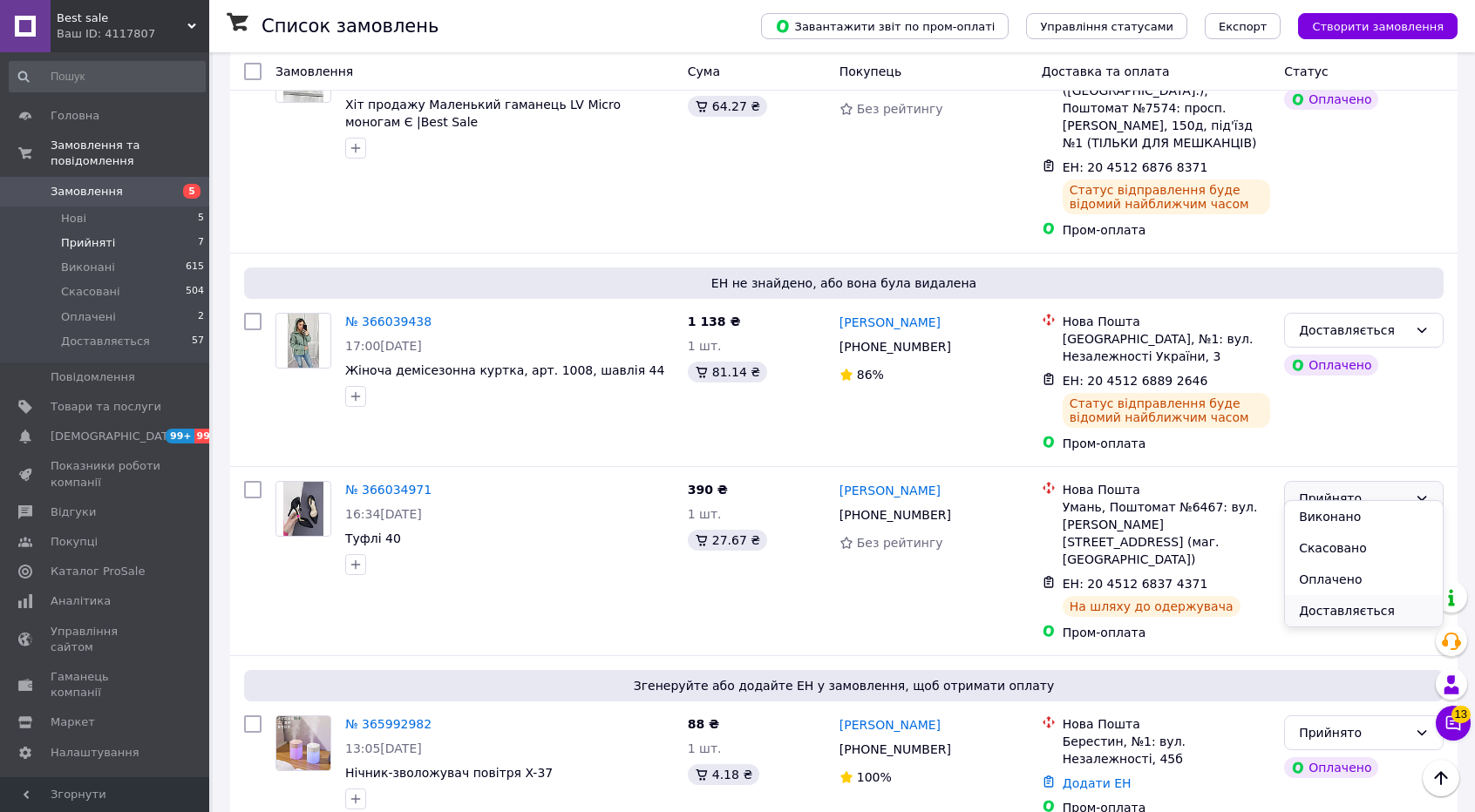
click at [1352, 601] on li "Доставляється" at bounding box center [1364, 611] width 157 height 31
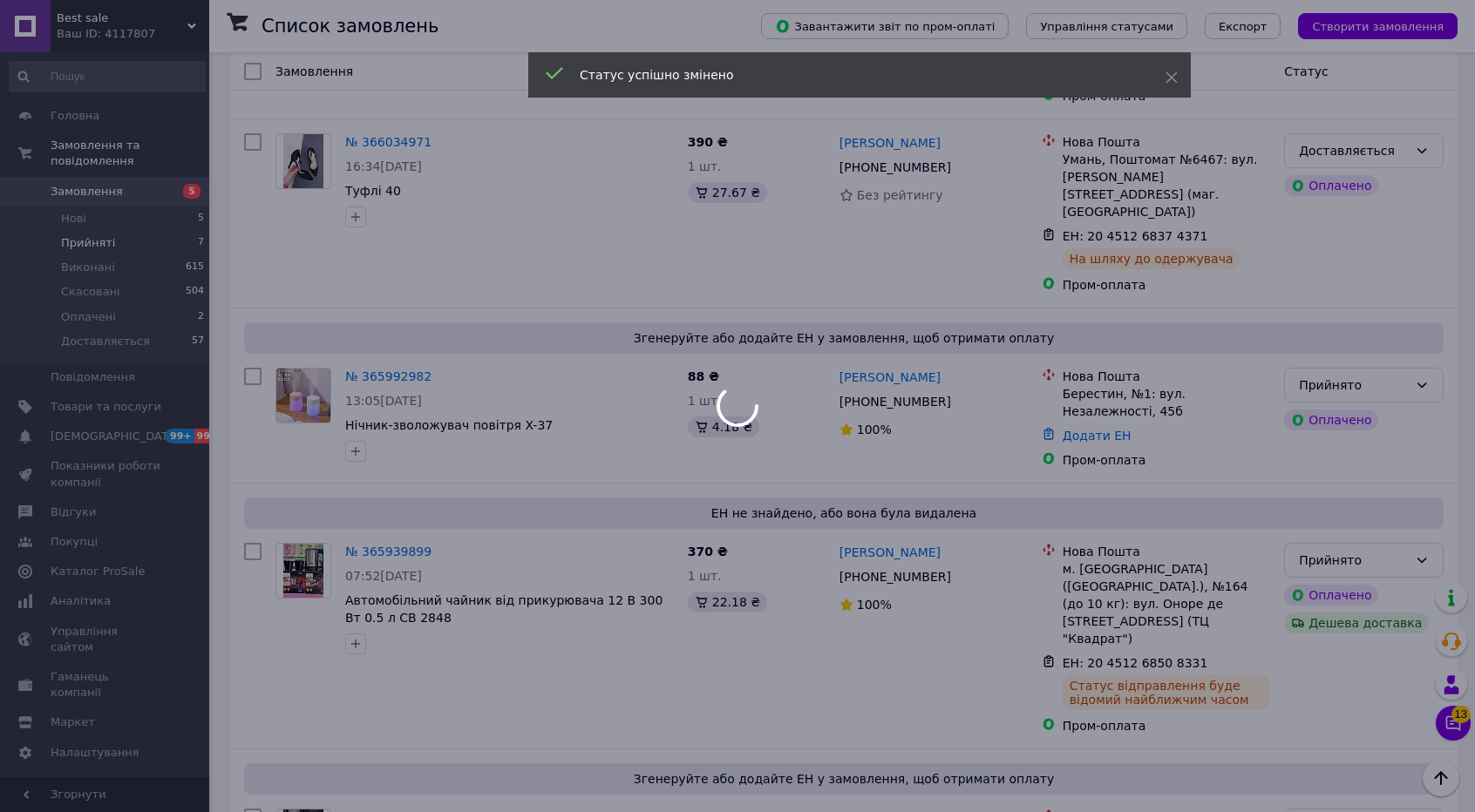
scroll to position [585, 0]
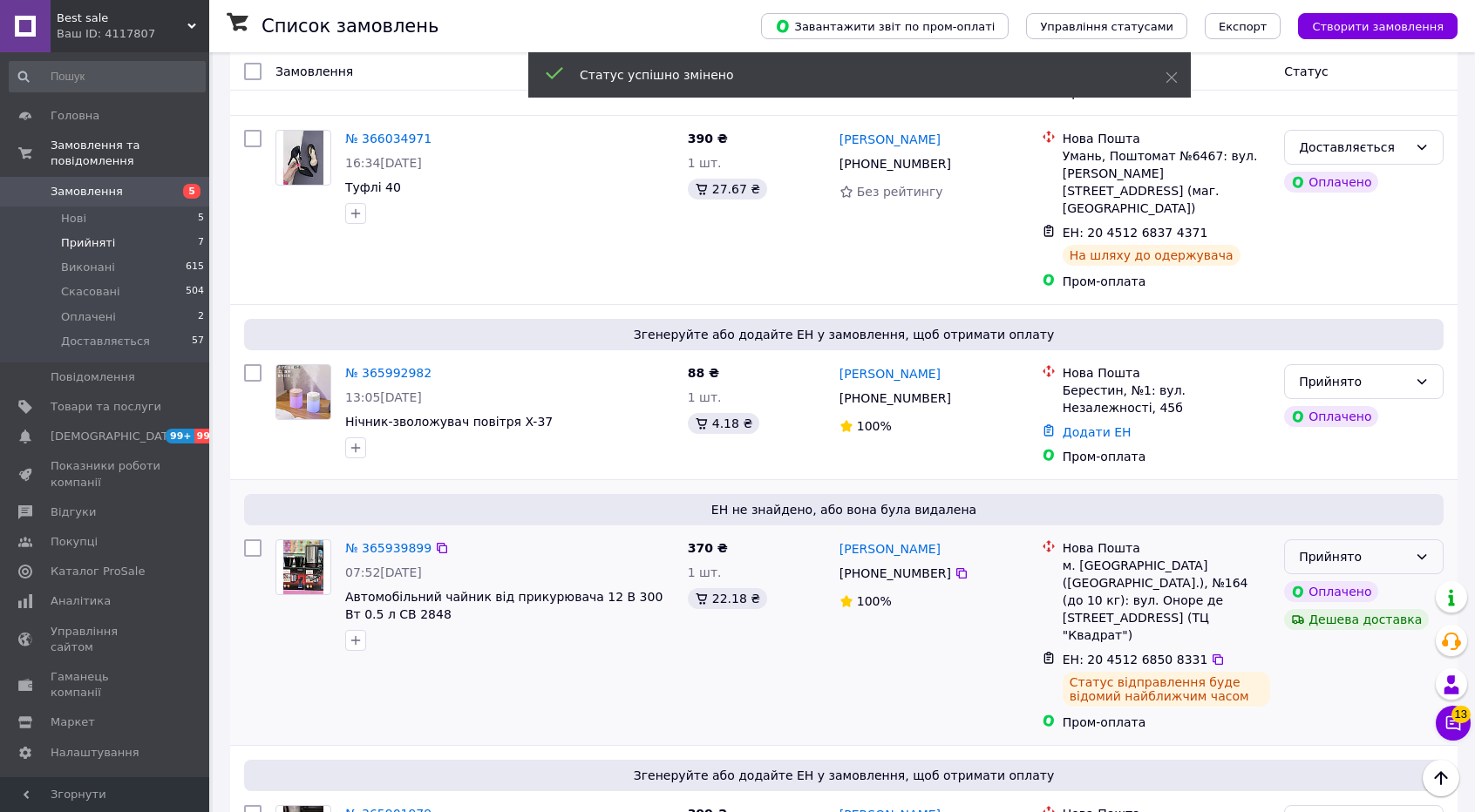
click at [1421, 550] on icon at bounding box center [1422, 556] width 14 height 14
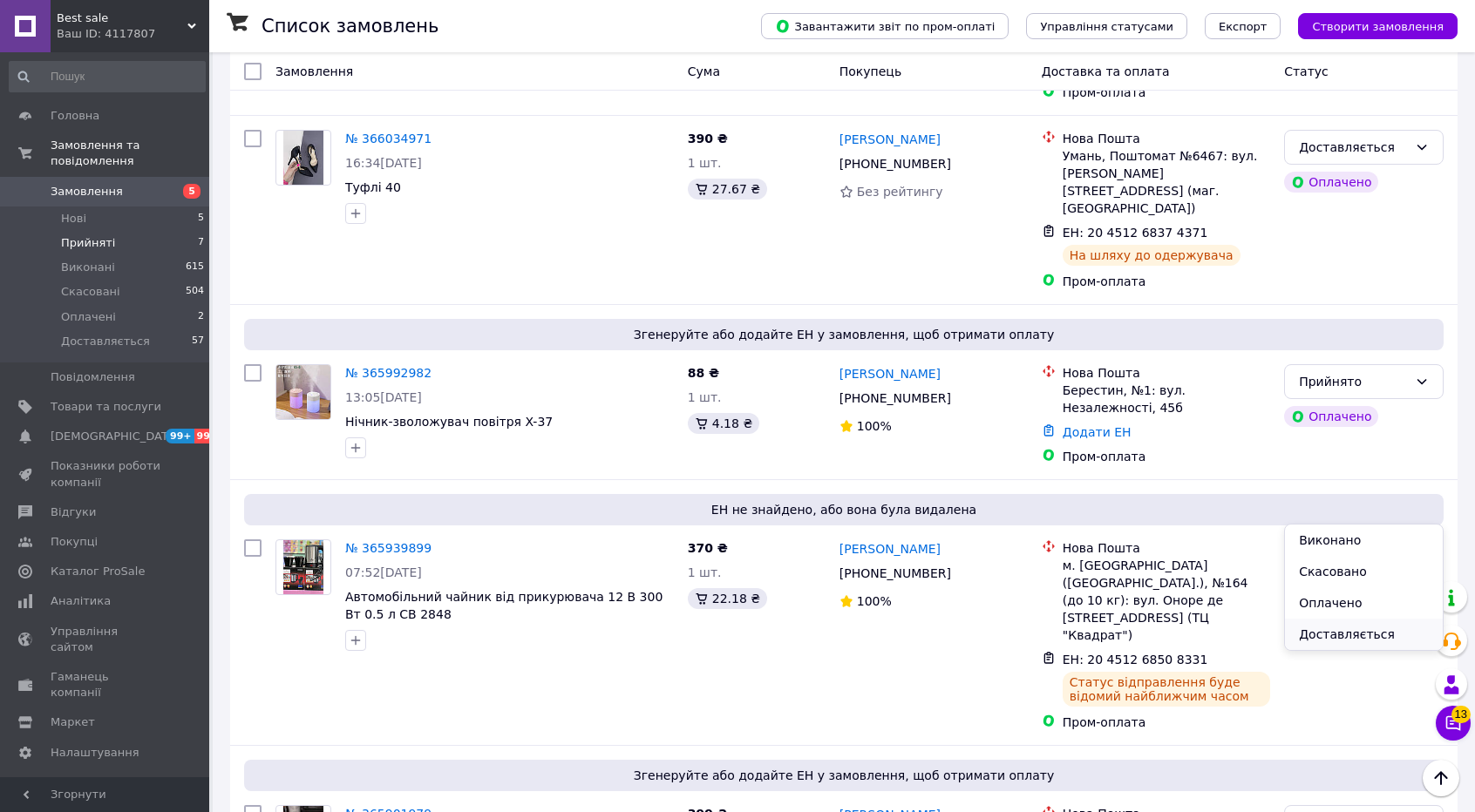
click at [1356, 625] on li "Доставляється" at bounding box center [1364, 634] width 157 height 31
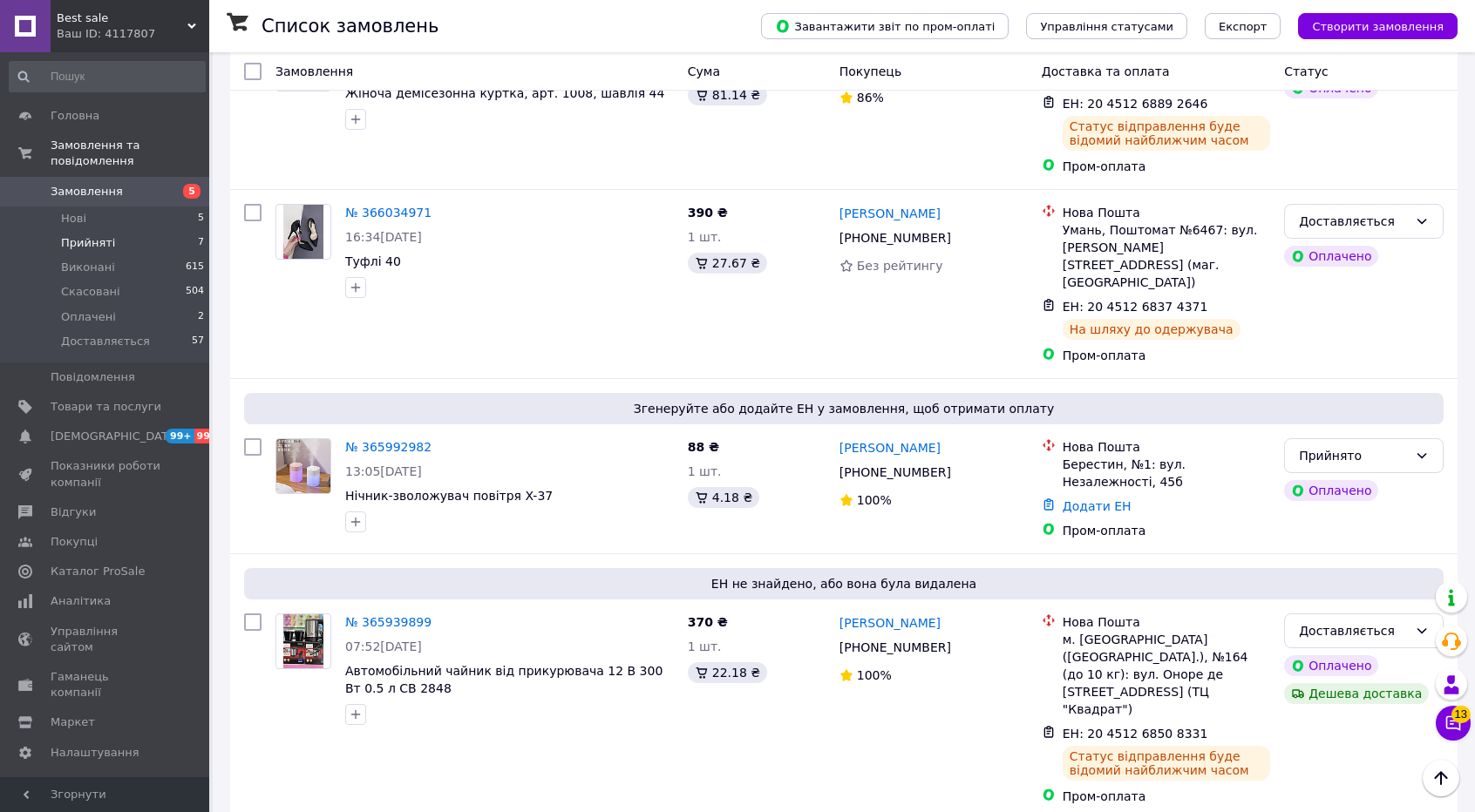
scroll to position [814, 0]
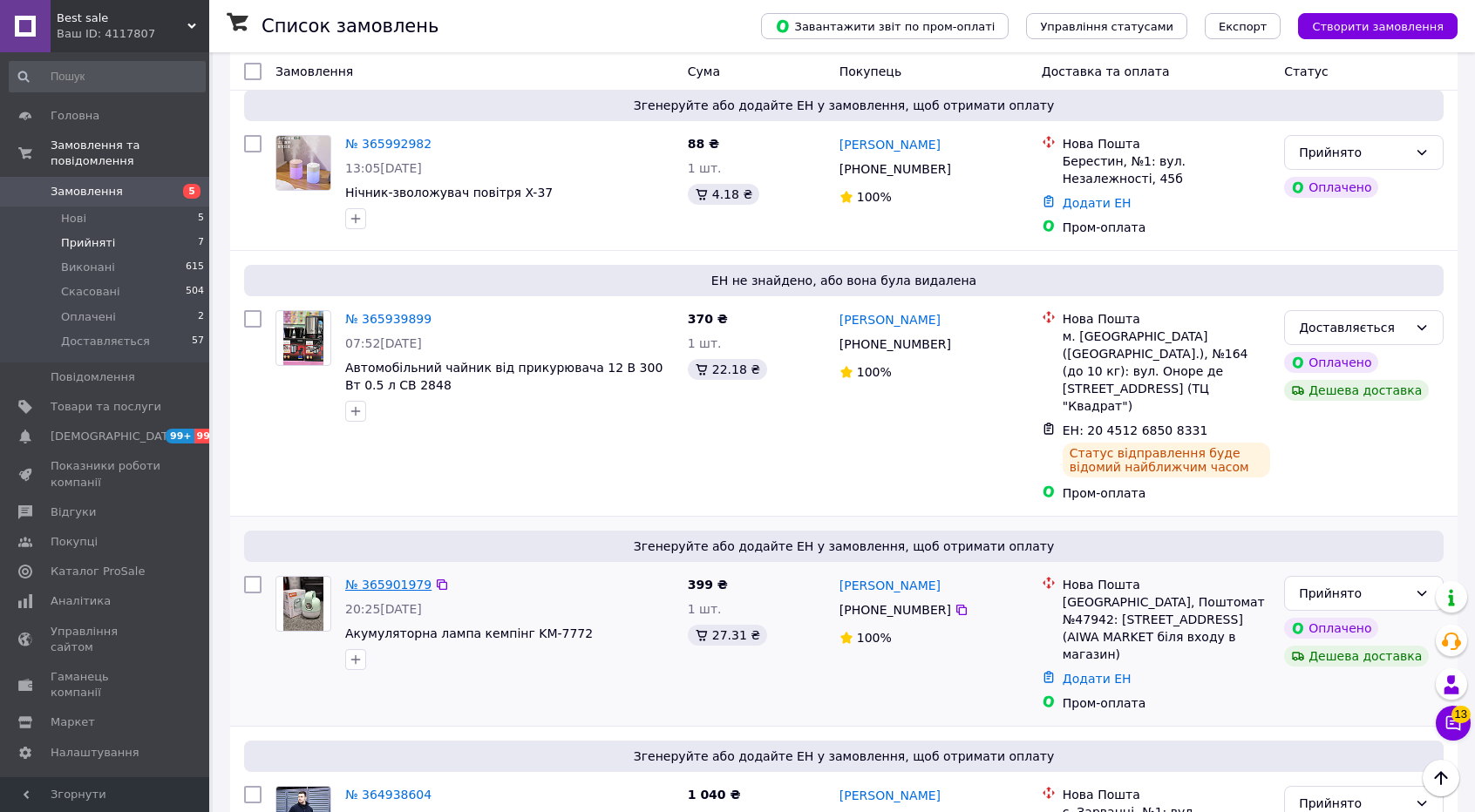
click at [378, 578] on link "№ 365901979" at bounding box center [388, 585] width 87 height 14
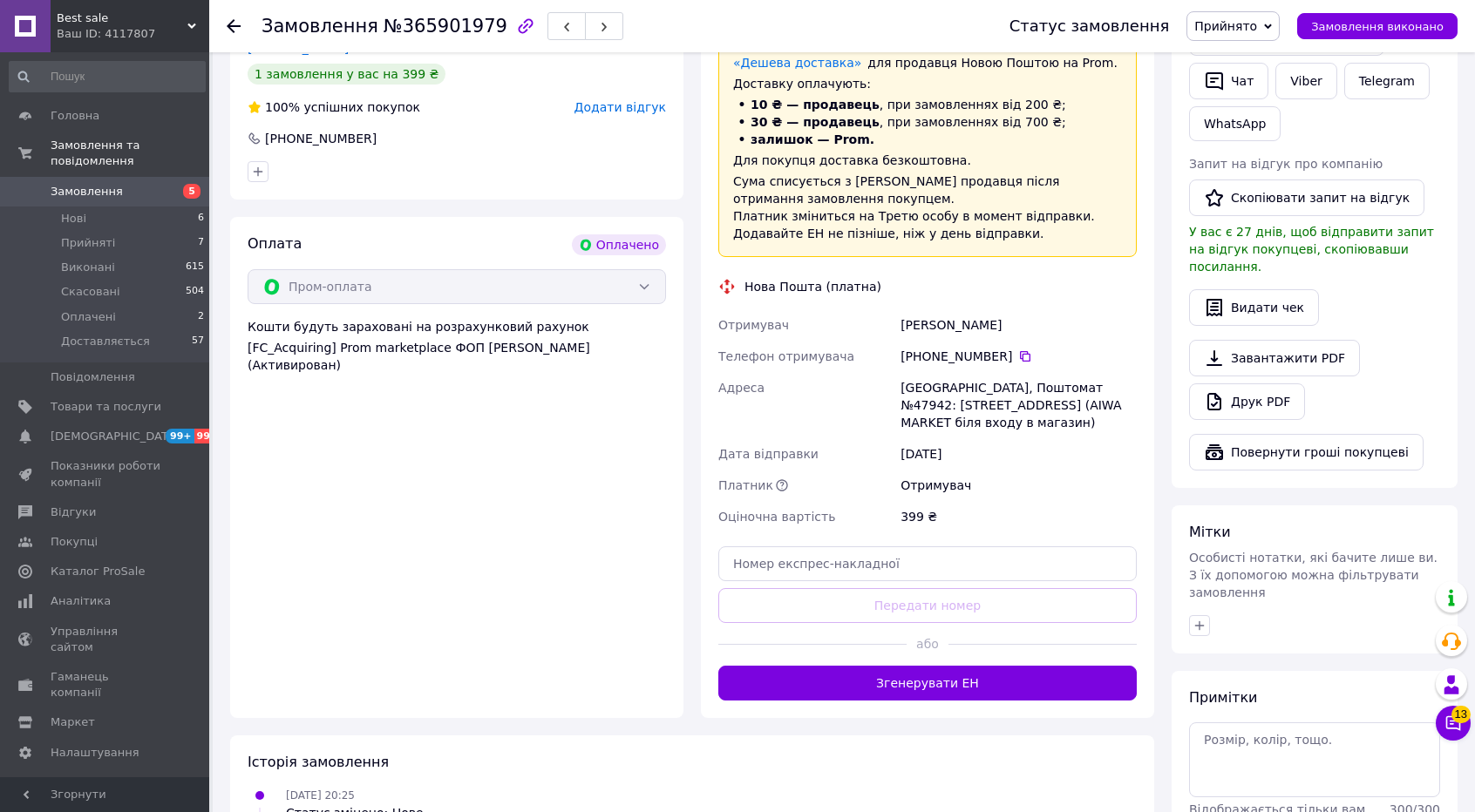
scroll to position [420, 0]
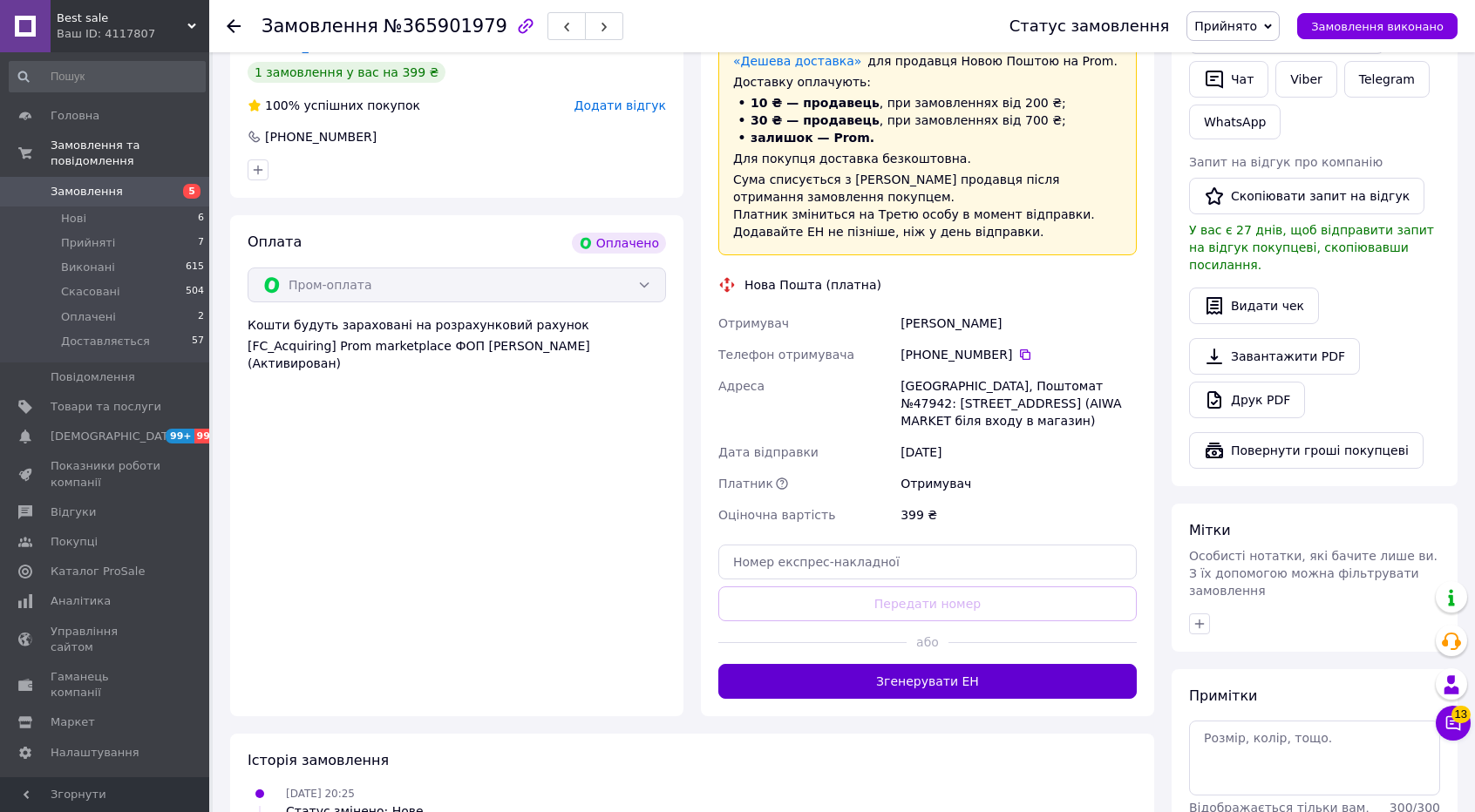
click at [886, 677] on button "Згенерувати ЕН" at bounding box center [928, 681] width 419 height 34
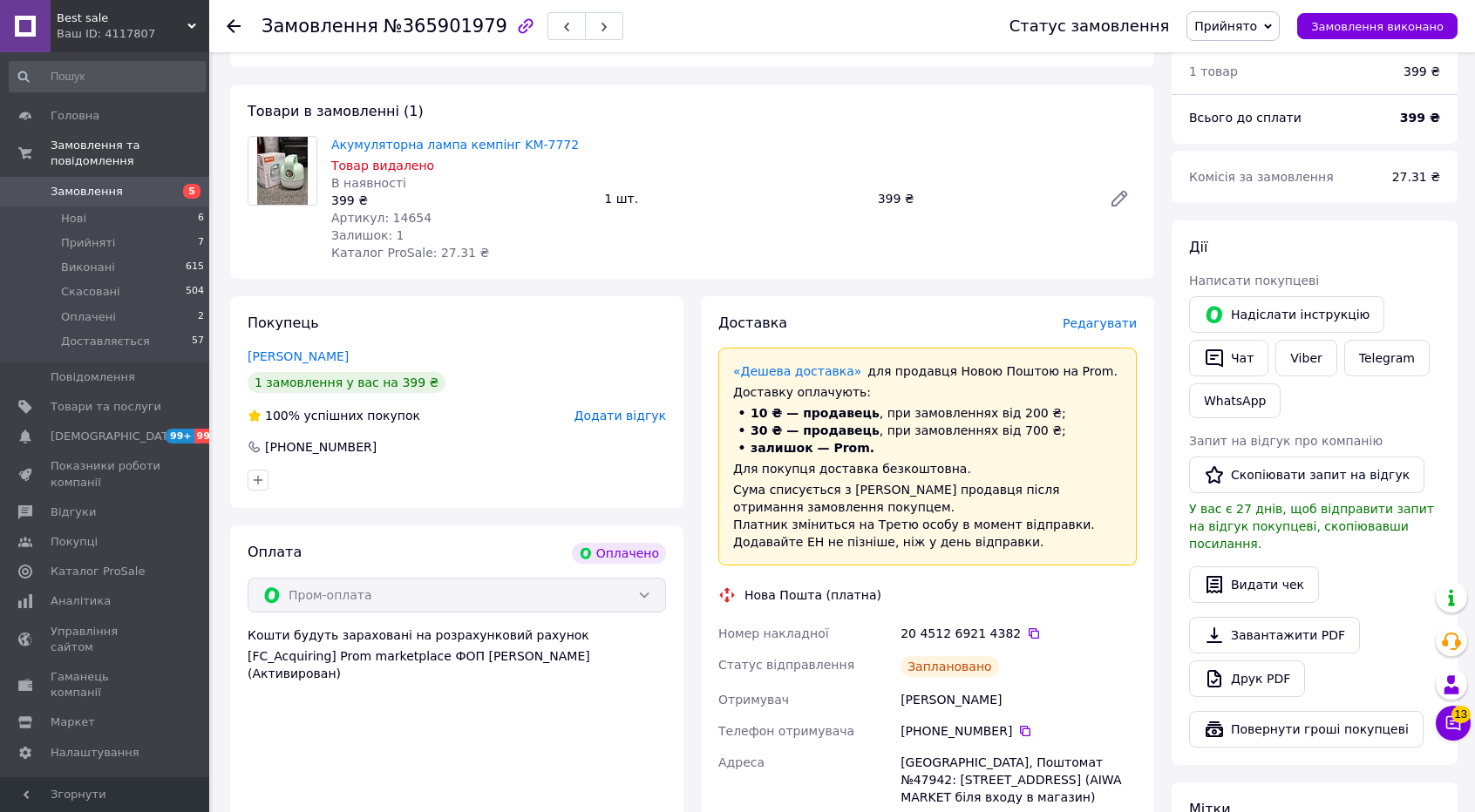
scroll to position [0, 0]
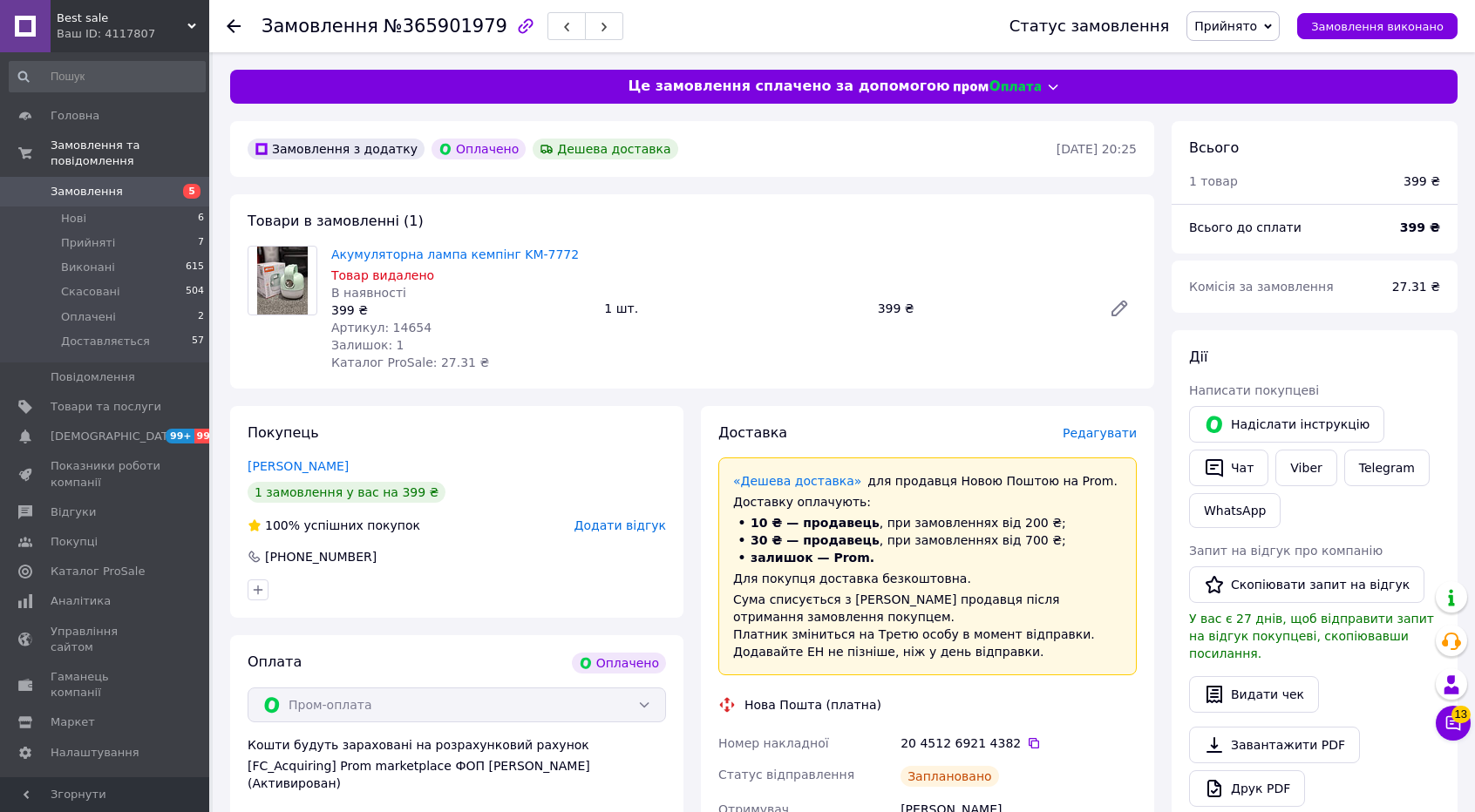
click at [232, 24] on icon at bounding box center [234, 27] width 14 height 14
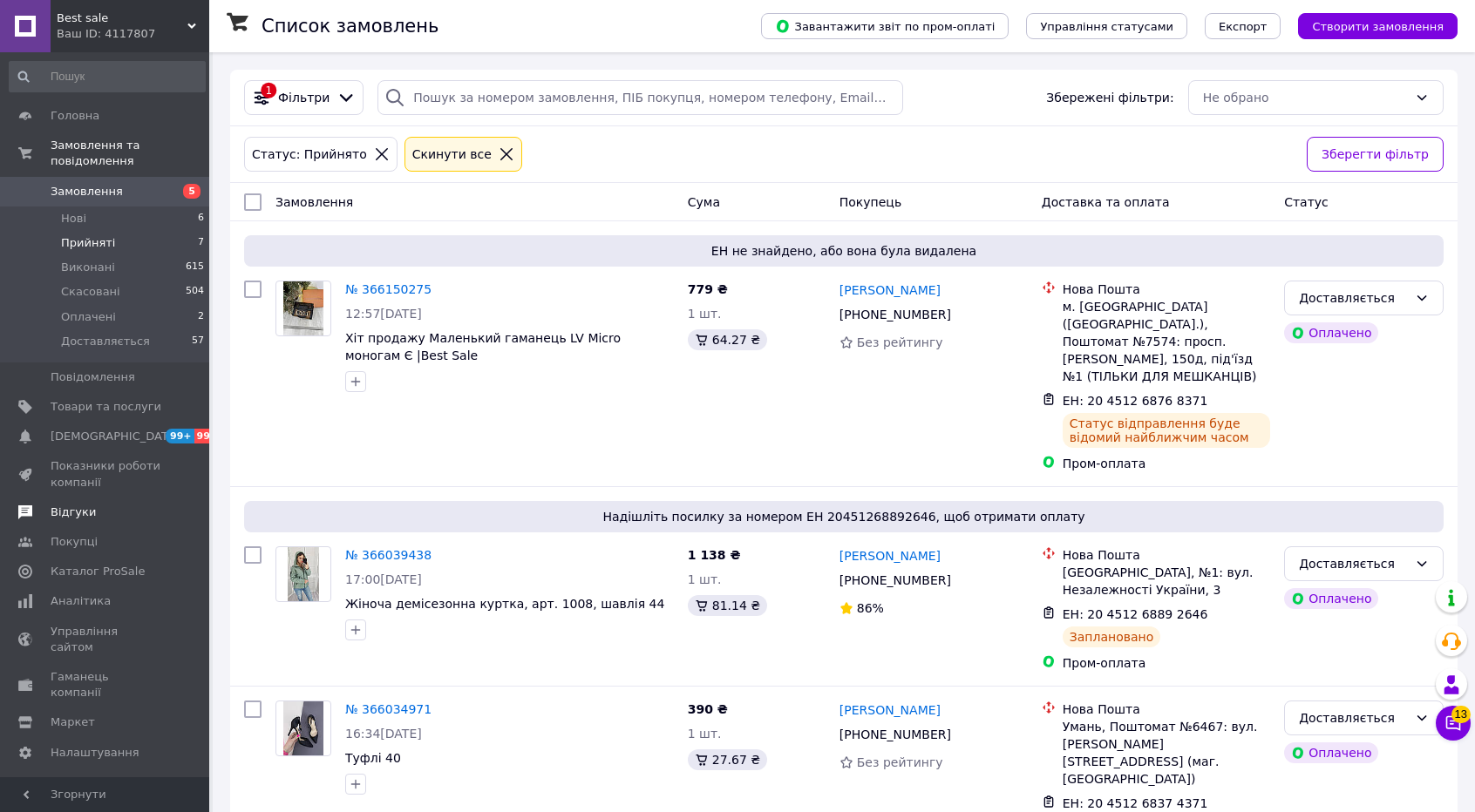
click at [75, 504] on span "Відгуки" at bounding box center [73, 512] width 45 height 16
